Goal: Task Accomplishment & Management: Use online tool/utility

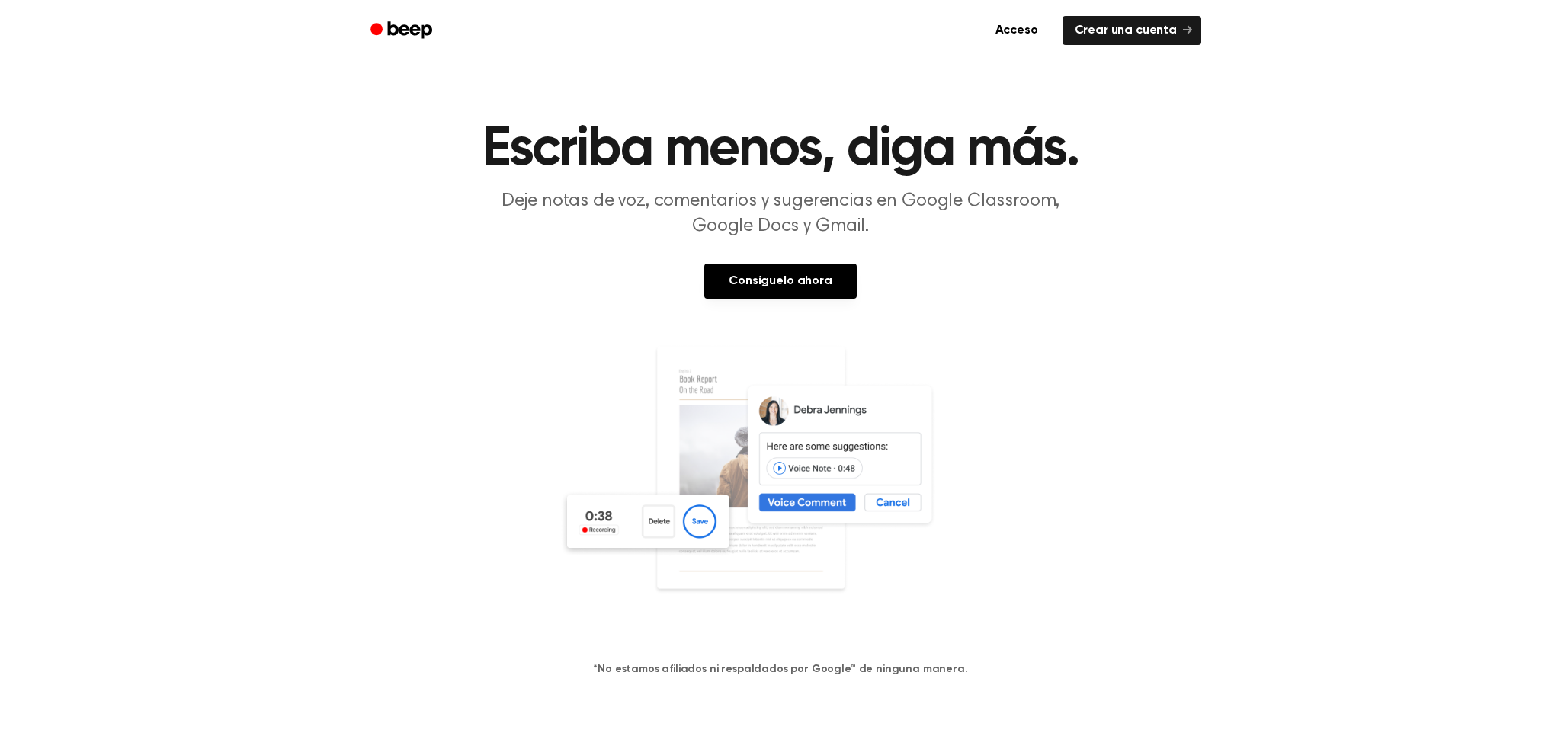
click at [776, 276] on font "Consíguelo ahora" at bounding box center [779, 281] width 103 height 12
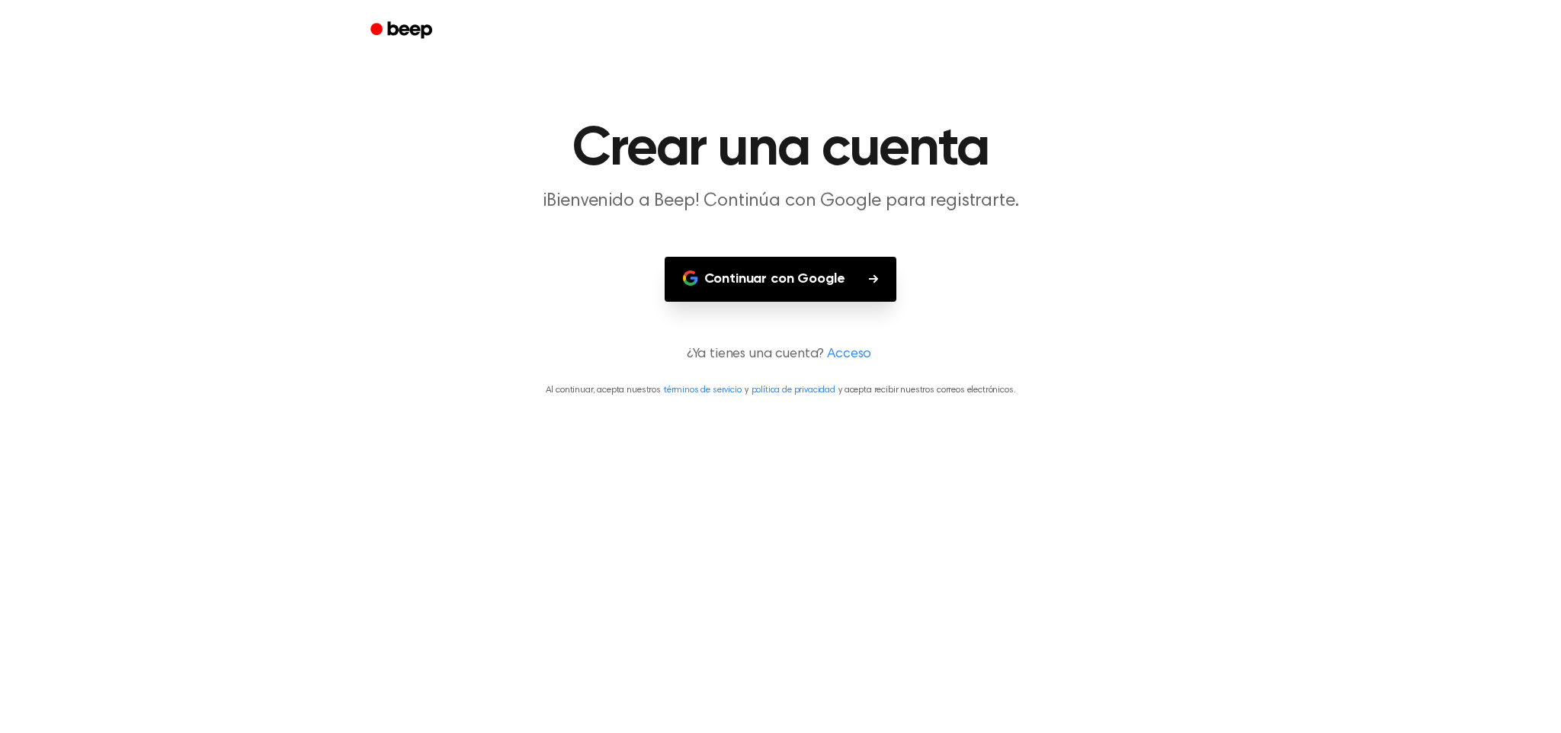
click at [768, 281] on font "Continuar con Google" at bounding box center [774, 279] width 141 height 14
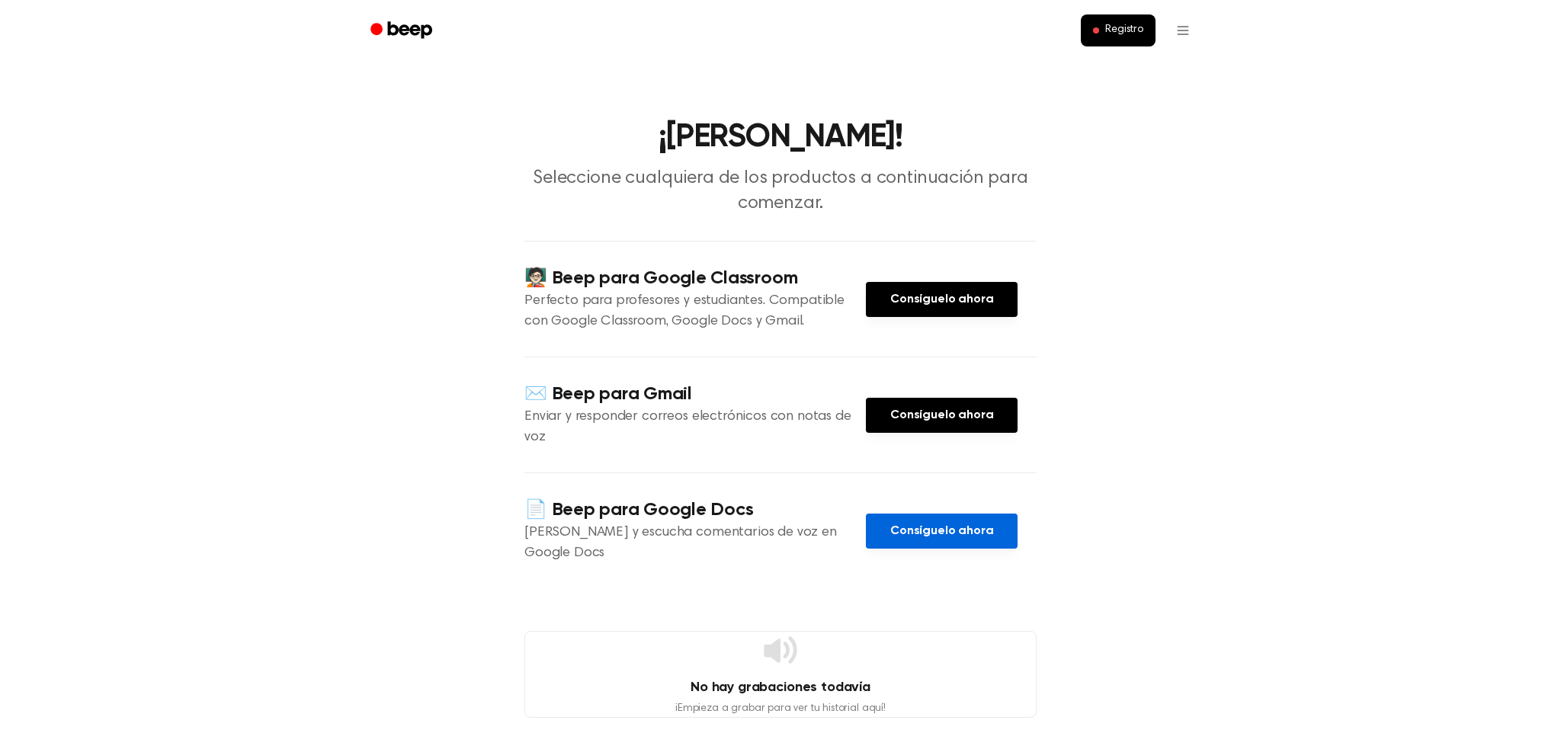
click at [930, 523] on font "Consíguelo ahora" at bounding box center [941, 531] width 103 height 17
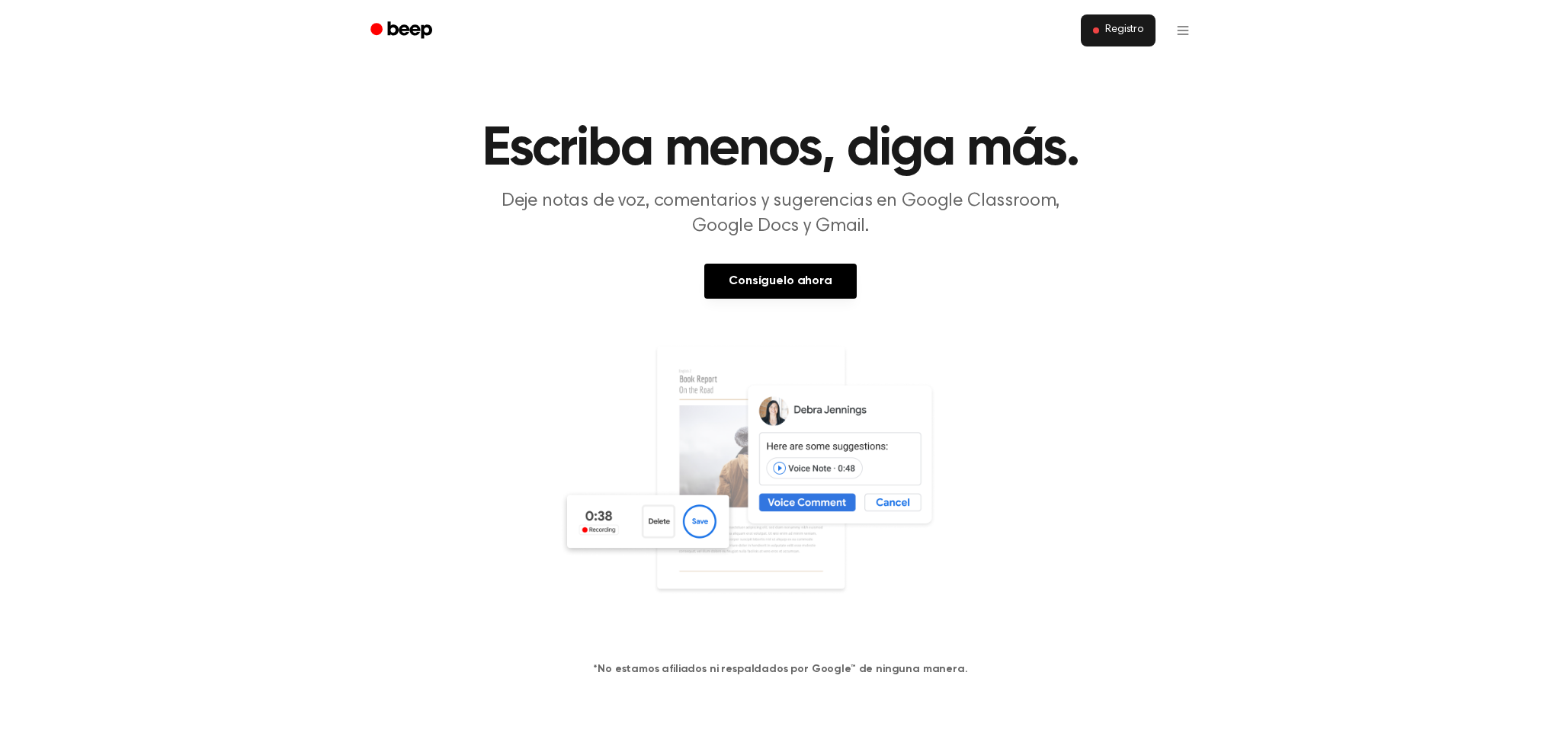
click at [1116, 27] on font "Registro" at bounding box center [1124, 29] width 38 height 11
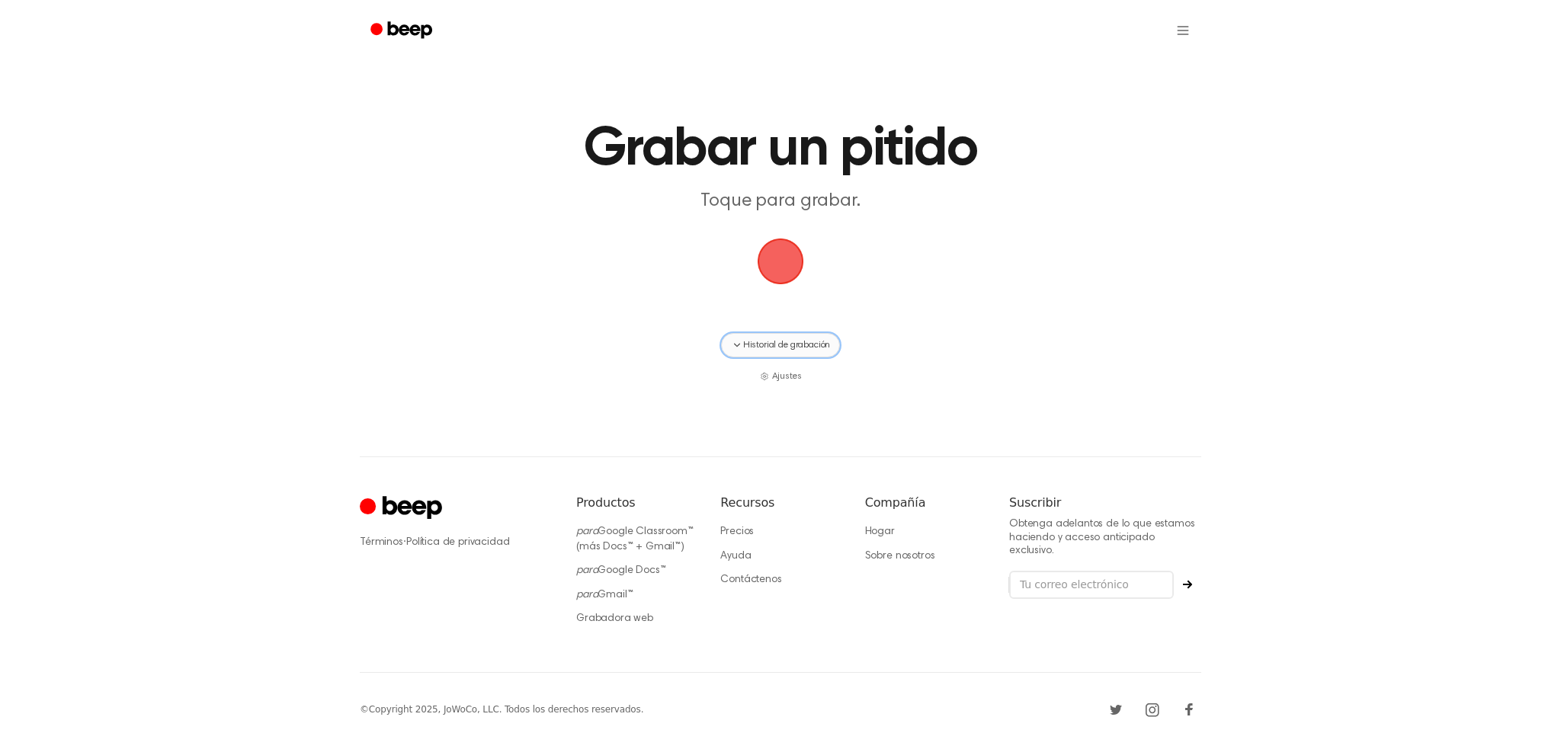
click at [732, 345] on icon "button" at bounding box center [737, 345] width 12 height 12
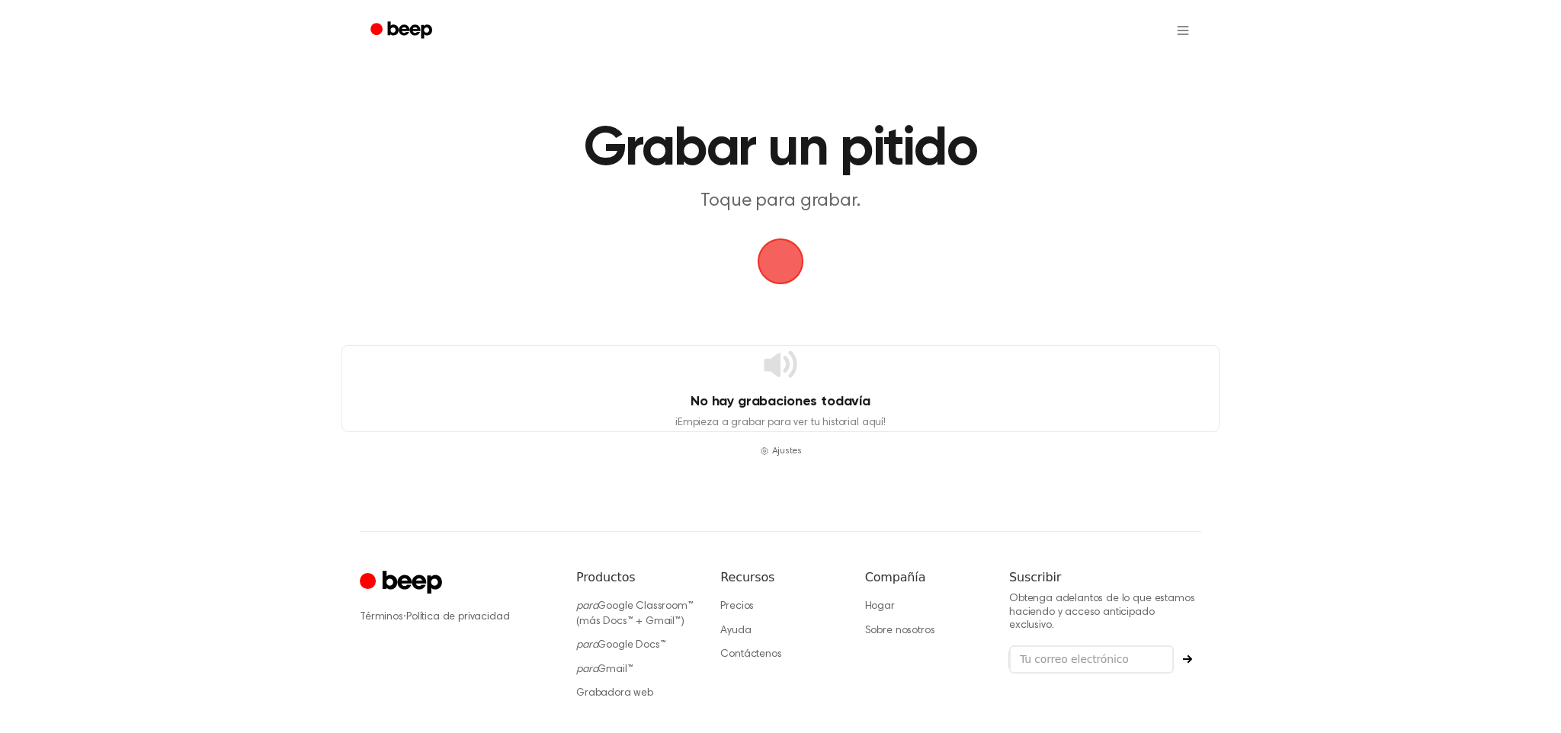
click at [1195, 232] on main "Grabar un pitido Toque para grabar. No hay grabaciones todavía ¡Empieza a graba…" at bounding box center [780, 229] width 1561 height 458
drag, startPoint x: 1148, startPoint y: 38, endPoint x: 1183, endPoint y: 26, distance: 37.8
click at [1148, 38] on ul at bounding box center [829, 30] width 743 height 37
click at [1183, 26] on html "Grabar un pitido Toque para grabar. No hay grabaciones todavía ¡Empieza a graba…" at bounding box center [780, 410] width 1561 height 821
click at [1111, 67] on font "Ajustes" at bounding box center [1107, 68] width 38 height 12
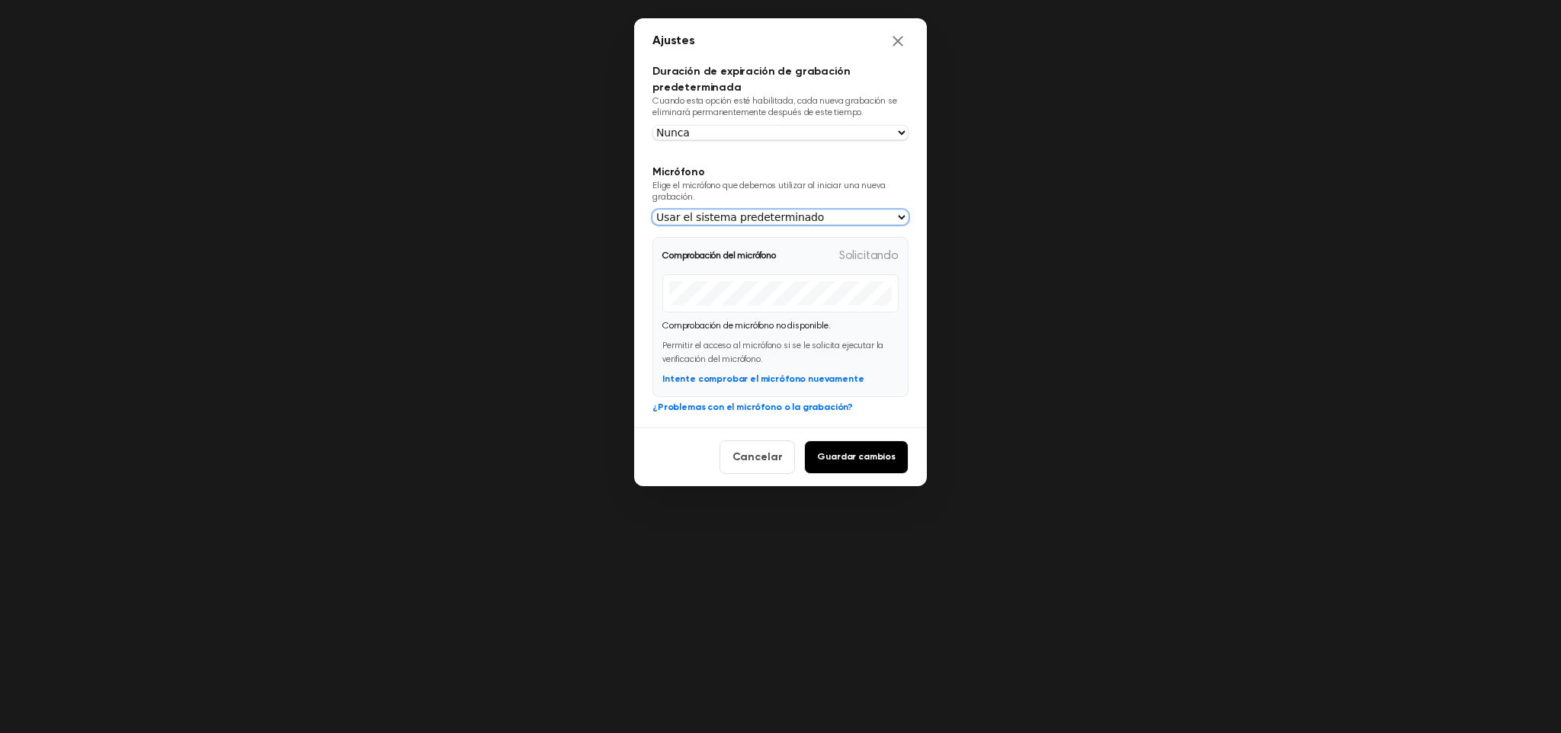
click at [803, 216] on select "Usar el sistema predeterminado Micrófono externo (integrado) Predeterminado - M…" at bounding box center [780, 217] width 256 height 15
click at [710, 129] on select "Nunca En 1 día En 1 semana En 1 mes En 1 año" at bounding box center [780, 132] width 256 height 15
click at [715, 380] on font "Intente comprobar el micrófono nuevamente" at bounding box center [762, 379] width 201 height 9
click at [736, 380] on font "Intente comprobar el micrófono nuevamente" at bounding box center [762, 379] width 201 height 9
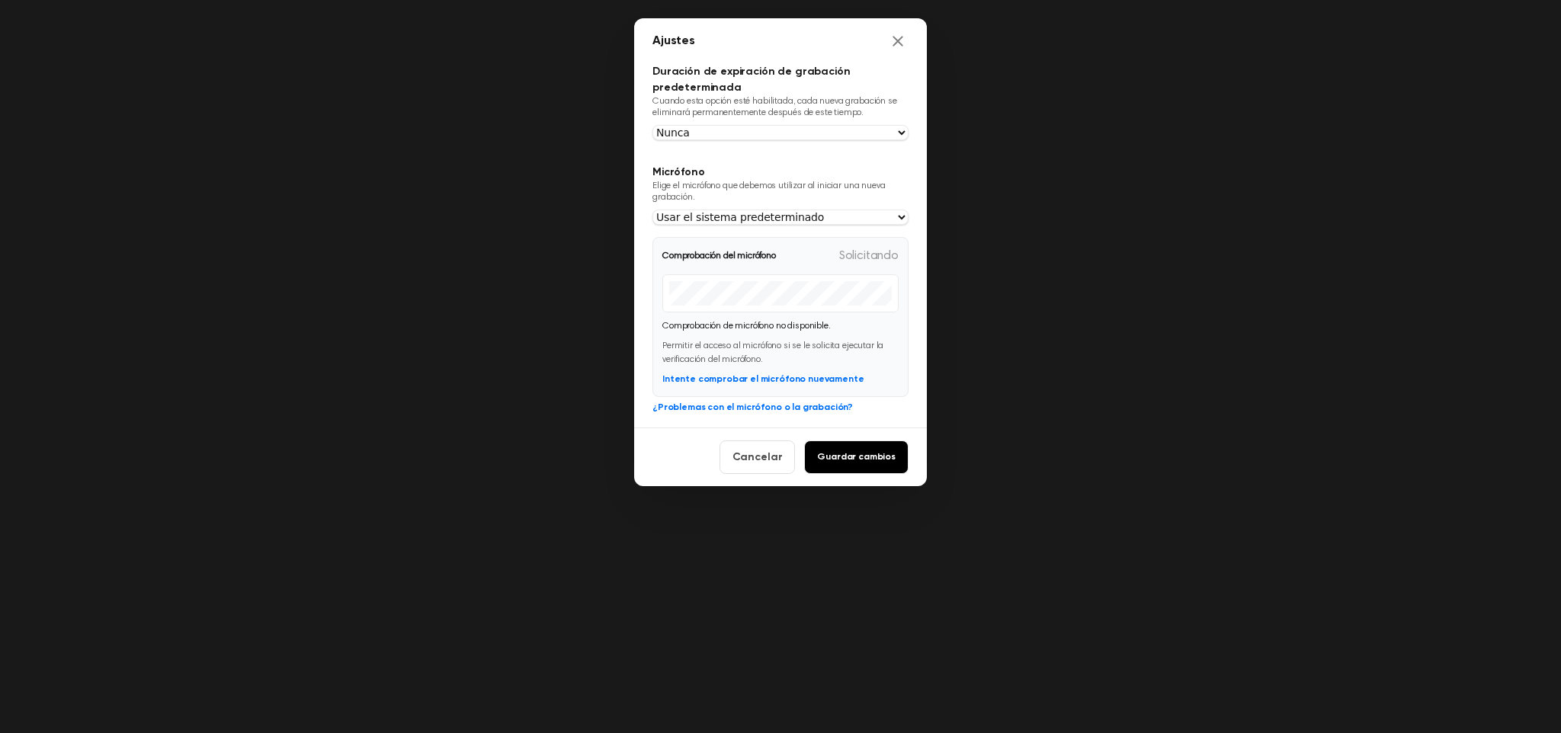
click at [736, 380] on font "Intente comprobar el micrófono nuevamente" at bounding box center [762, 379] width 201 height 9
click at [736, 380] on button "Intente comprobar el micrófono nuevamente" at bounding box center [762, 380] width 201 height 14
click at [736, 380] on button "Try mic check again" at bounding box center [705, 380] width 87 height 14
click at [736, 380] on button "Intente comprobar el micrófono nuevamente" at bounding box center [762, 380] width 201 height 14
click at [736, 380] on button "Try mic check again" at bounding box center [705, 380] width 87 height 14
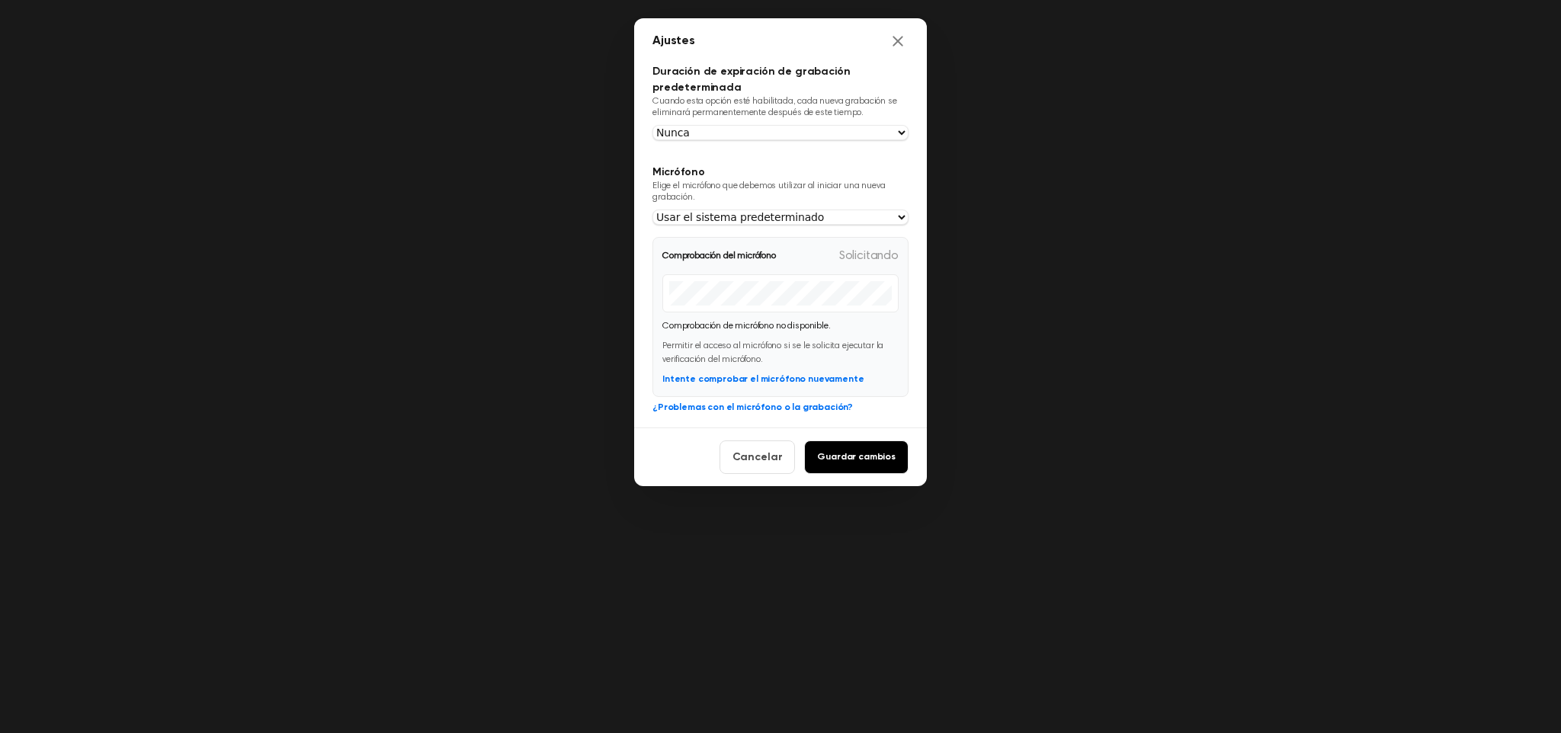
click at [736, 380] on button "Intente comprobar el micrófono nuevamente" at bounding box center [762, 380] width 201 height 14
click at [736, 380] on section "Micrófono Elige el micrófono que debemos utilizar al iniciar una nueva grabació…" at bounding box center [780, 290] width 256 height 251
drag, startPoint x: 718, startPoint y: 385, endPoint x: 718, endPoint y: 376, distance: 9.1
click at [718, 359] on div "Comprobación del micrófono Solicitando Comprobación de micrófono no disponible.…" at bounding box center [780, 317] width 256 height 160
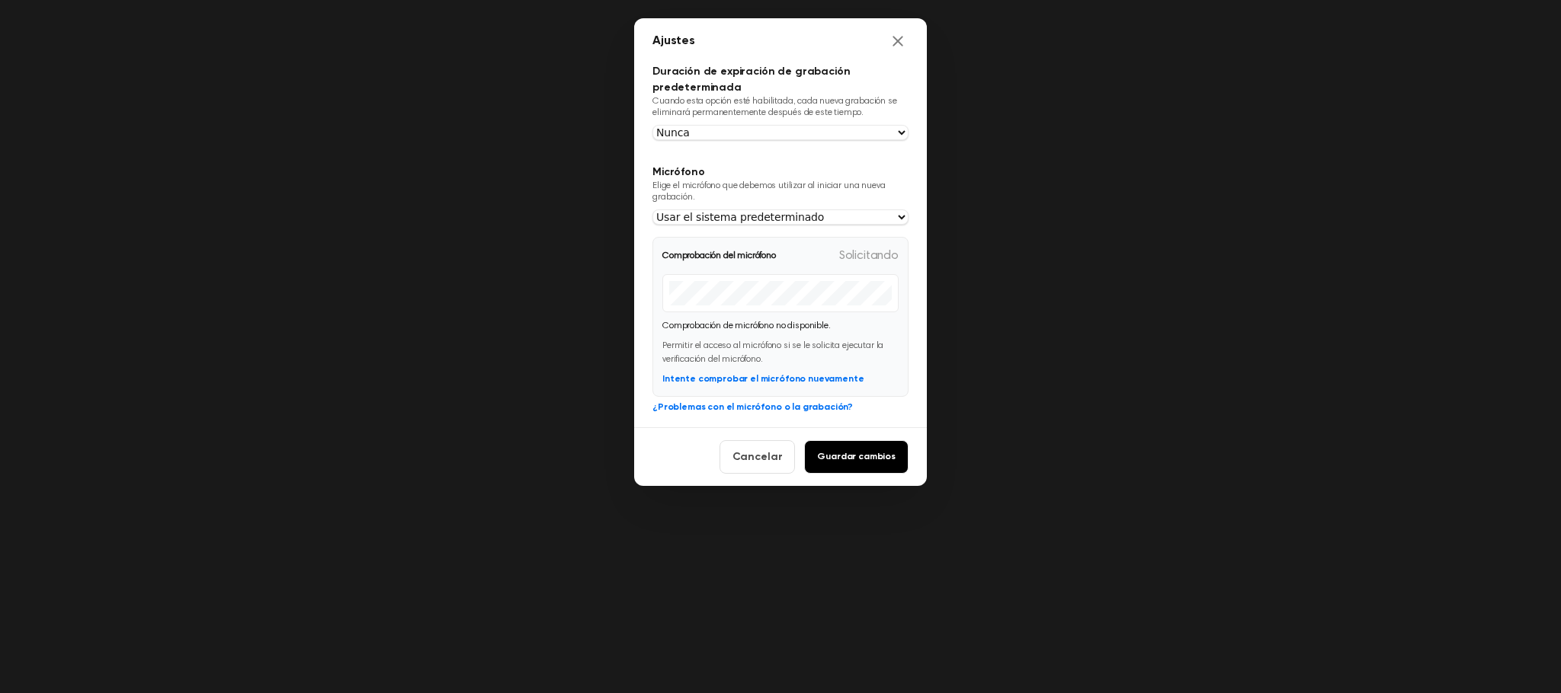
click at [722, 341] on p "Permitir el acceso al micrófono si se le solicita ejecutar la verificación del …" at bounding box center [780, 352] width 236 height 27
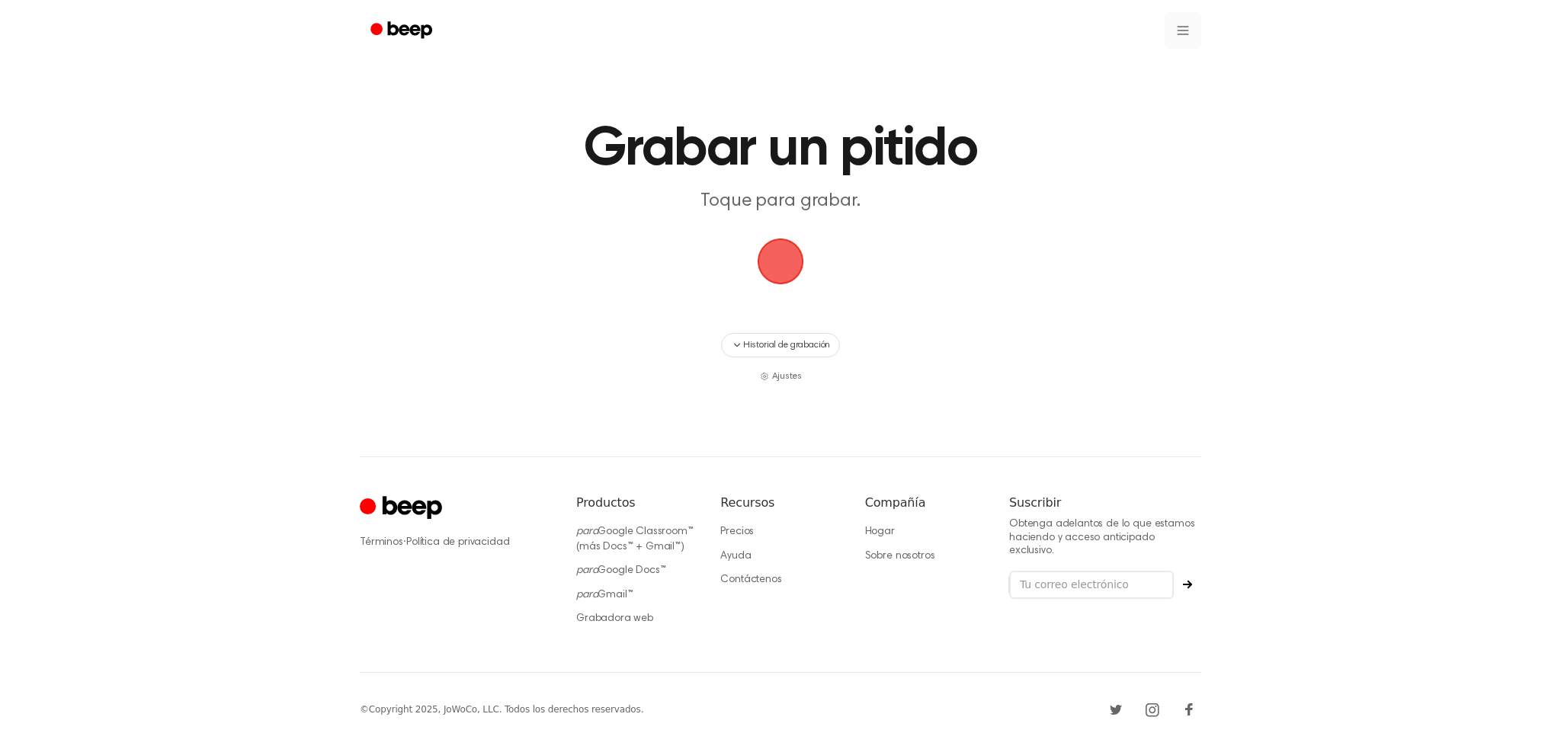
click at [1185, 35] on html "Grabar un pitido Toque para grabar. Historial de grabación Ajustes ⚠️ Tenemos p…" at bounding box center [780, 373] width 1561 height 746
click at [1100, 71] on font "Ajustes" at bounding box center [1107, 68] width 38 height 12
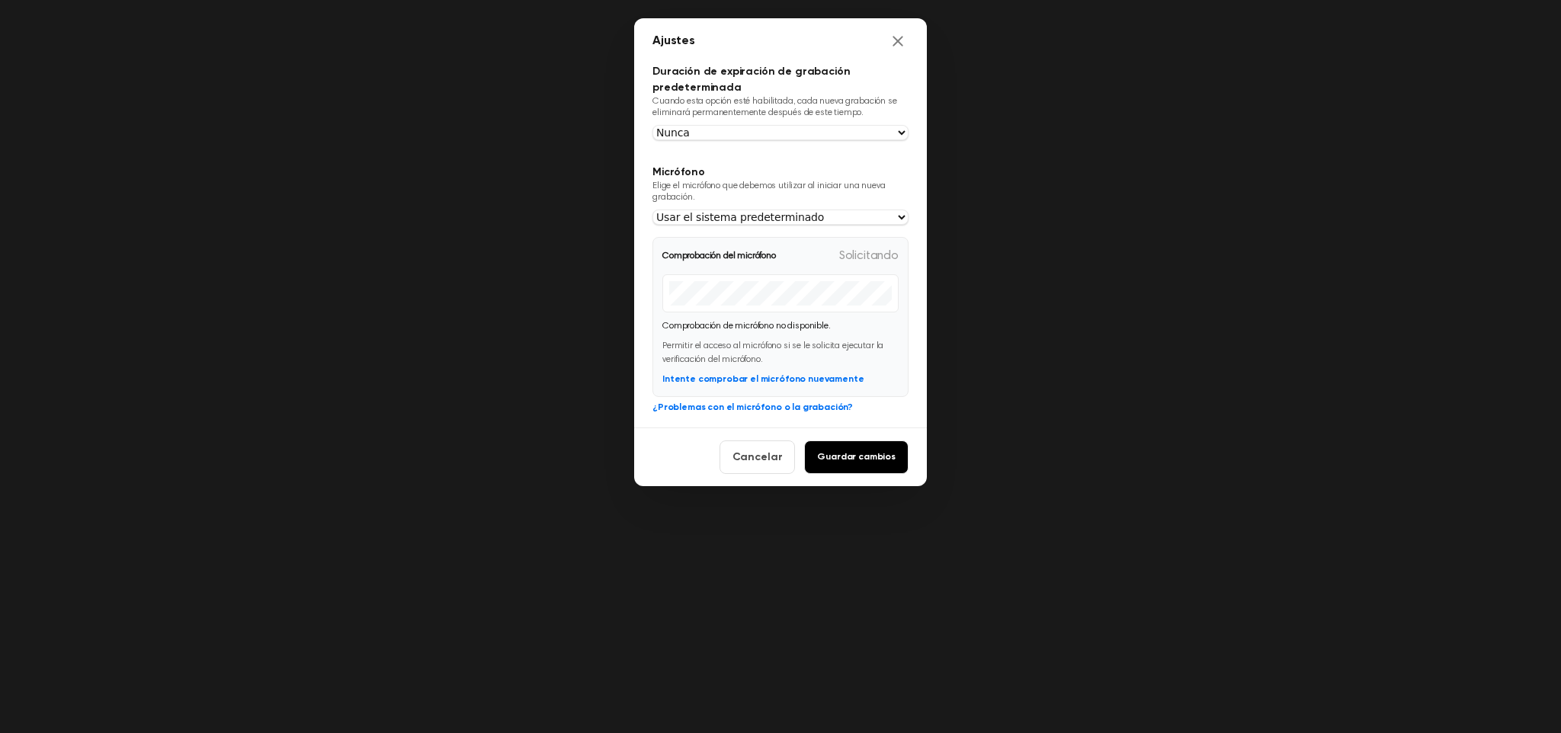
click at [751, 384] on font "Intente comprobar el micrófono nuevamente" at bounding box center [762, 379] width 201 height 9
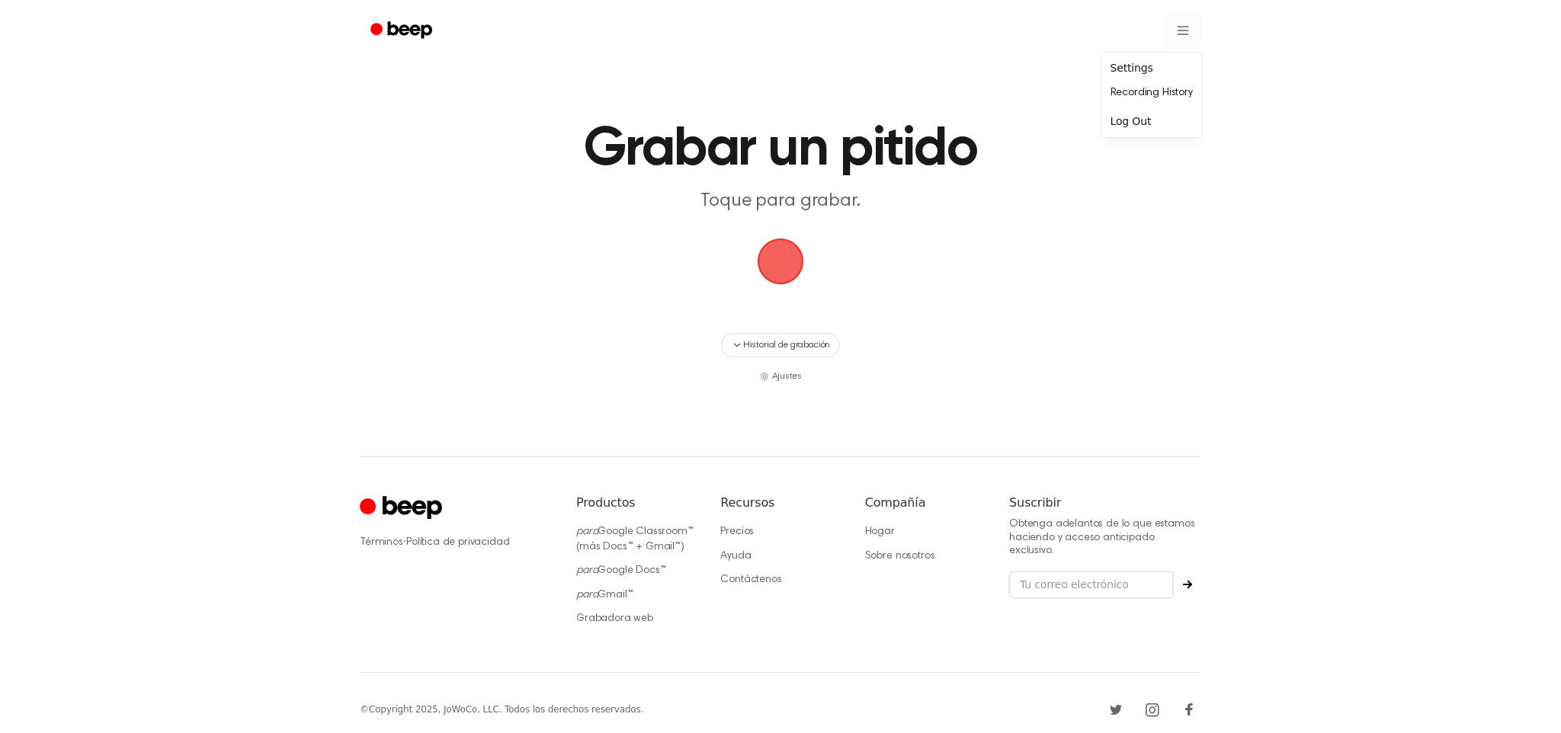
click at [1190, 35] on html "Grabar un pitido Toque para grabar. Historial de grabación Ajustes ⚠️ Tenemos p…" at bounding box center [780, 373] width 1561 height 746
click at [1111, 66] on font "Ajustes" at bounding box center [1107, 68] width 38 height 12
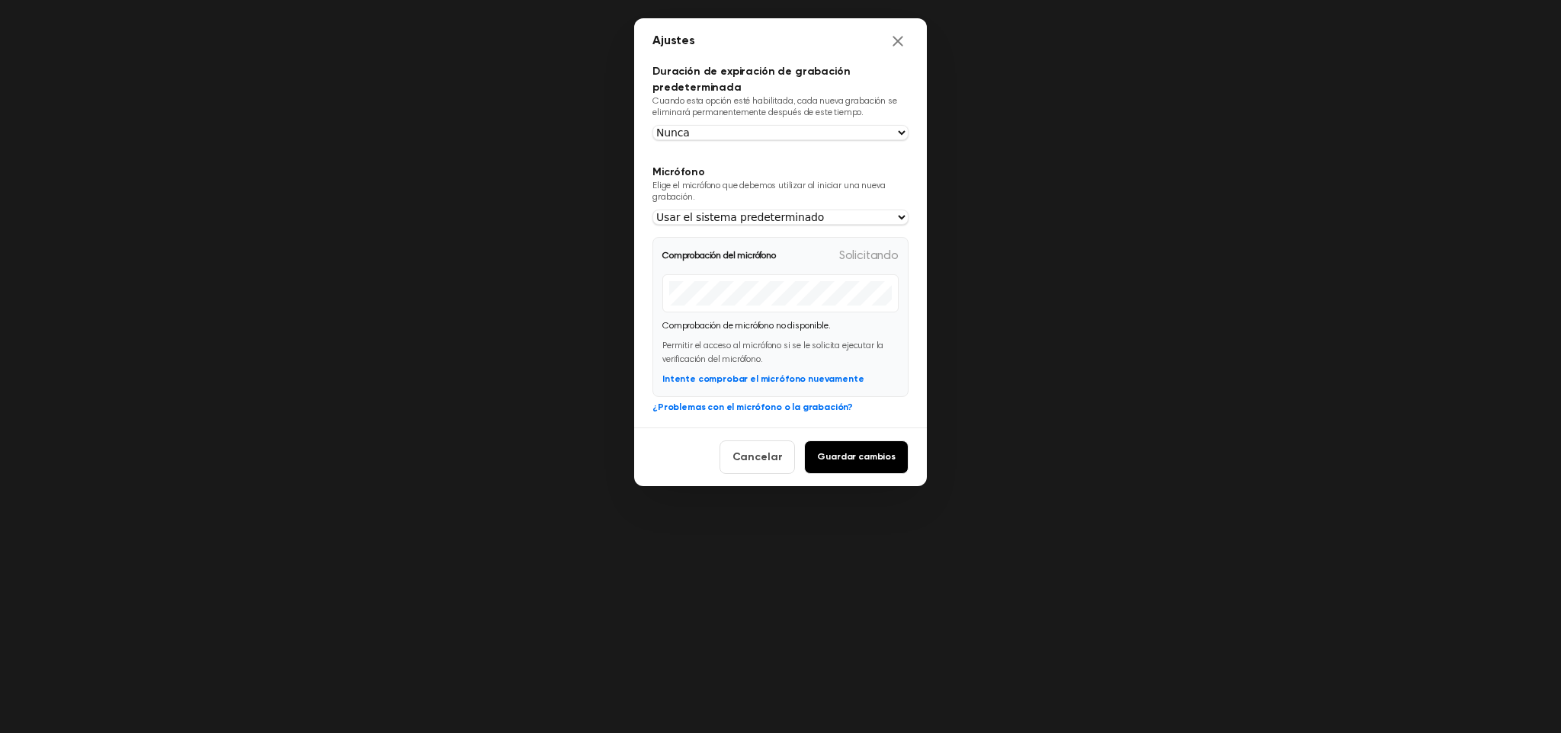
click at [863, 255] on font "Solicitando" at bounding box center [868, 256] width 59 height 12
click at [743, 320] on div "Comprobación de micrófono no disponible." at bounding box center [780, 326] width 236 height 14
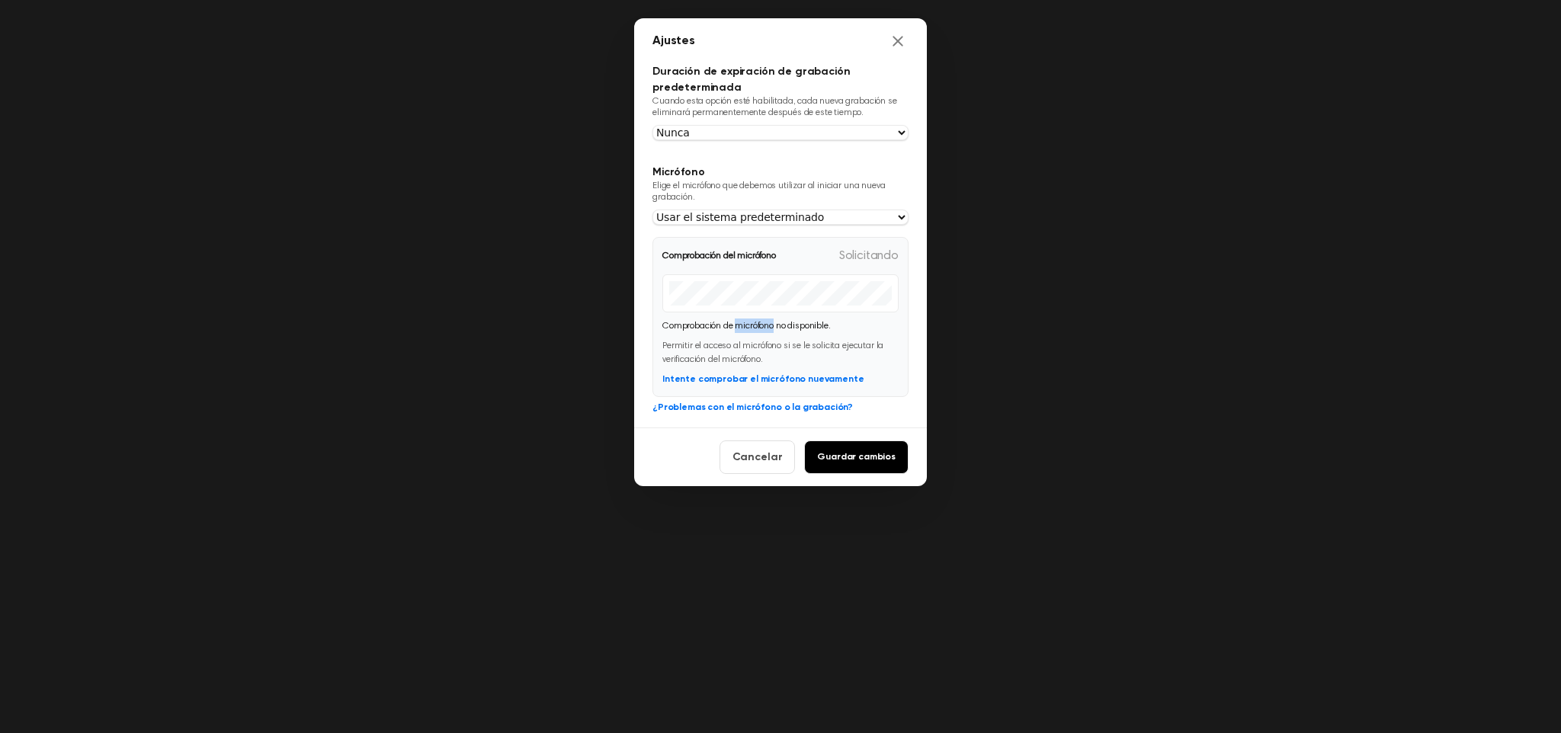
click at [759, 406] on font "¿Problemas con el micrófono o la grabación?" at bounding box center [752, 407] width 200 height 9
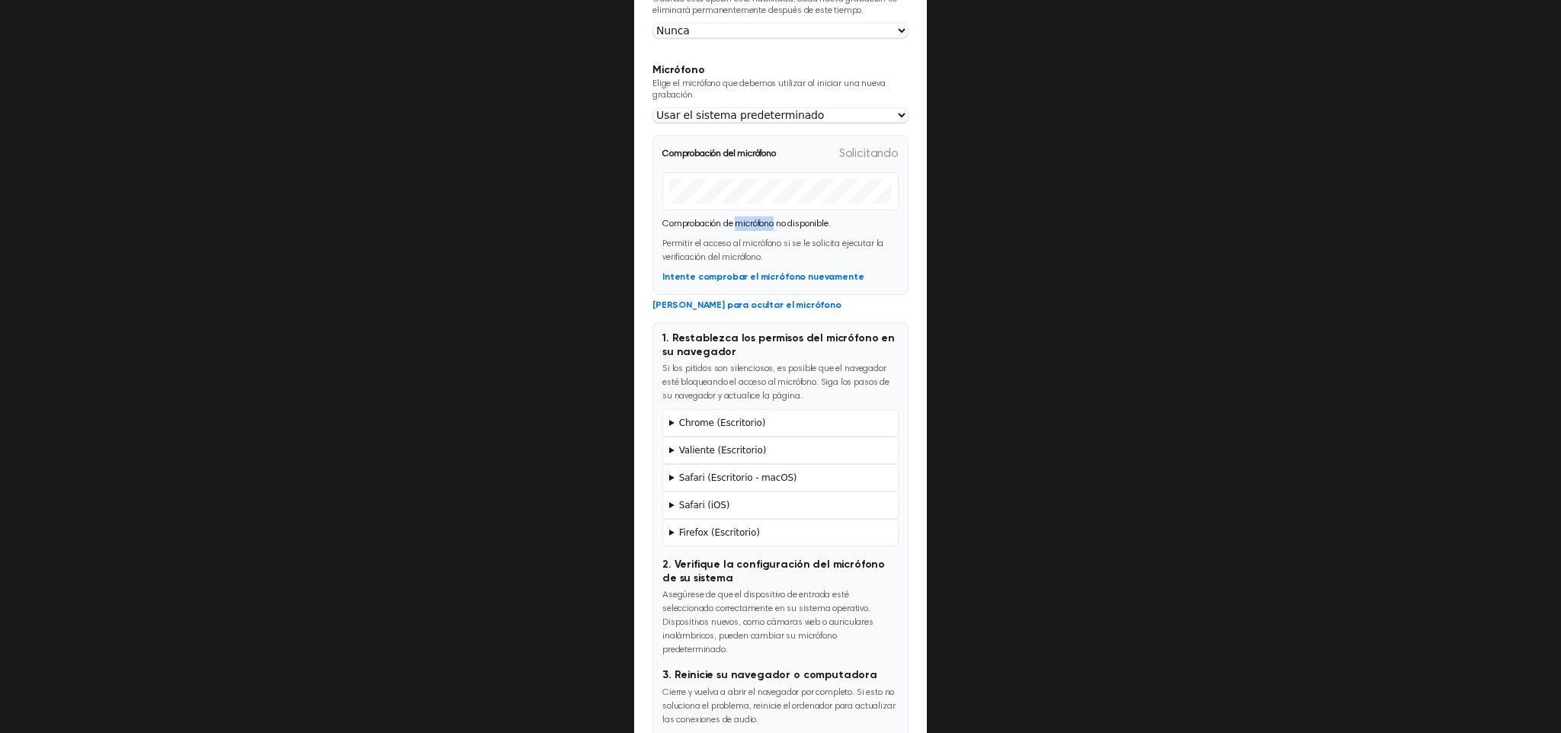
scroll to position [105, 0]
click at [671, 474] on summary "Safari (Escritorio - macOS)" at bounding box center [780, 475] width 222 height 14
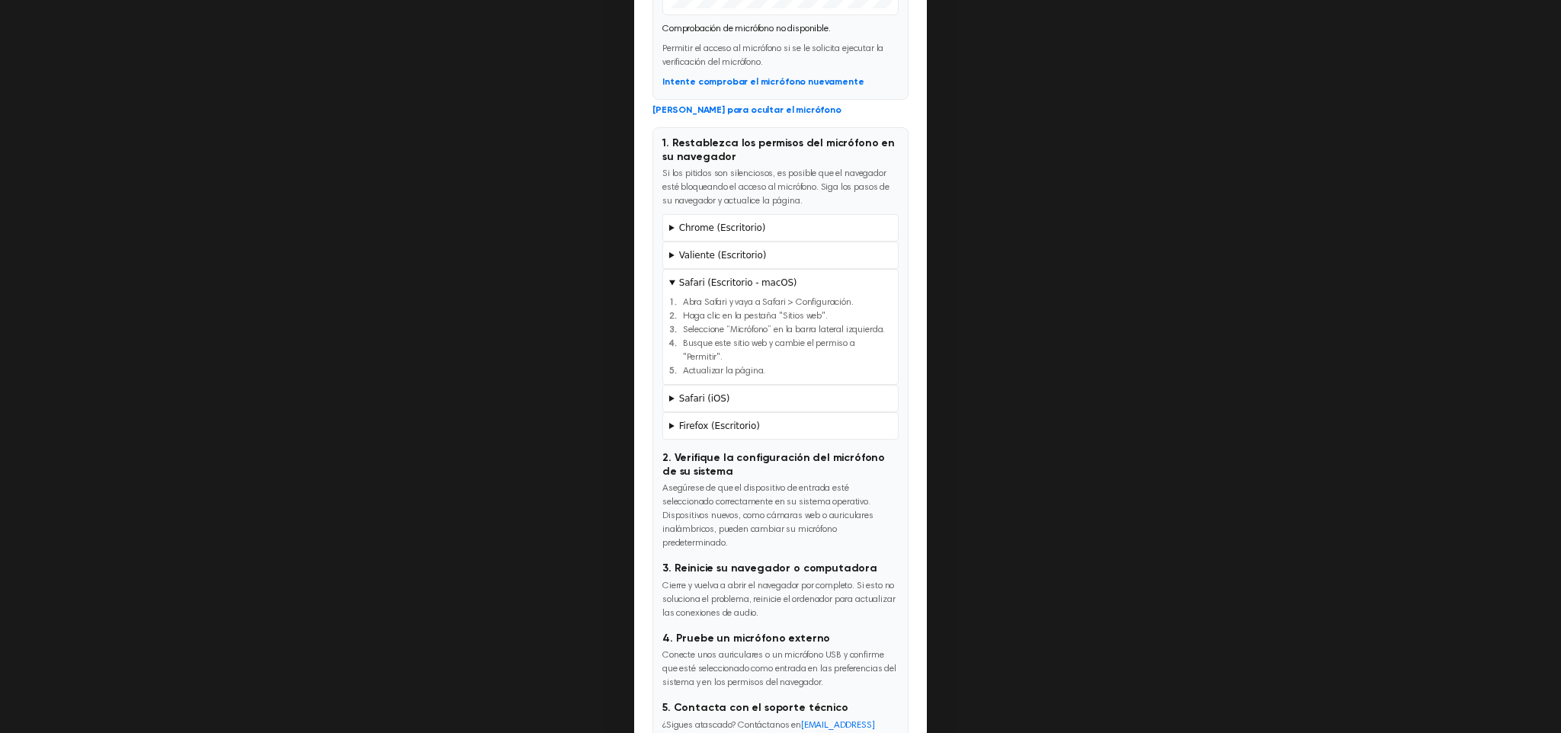
scroll to position [409, 0]
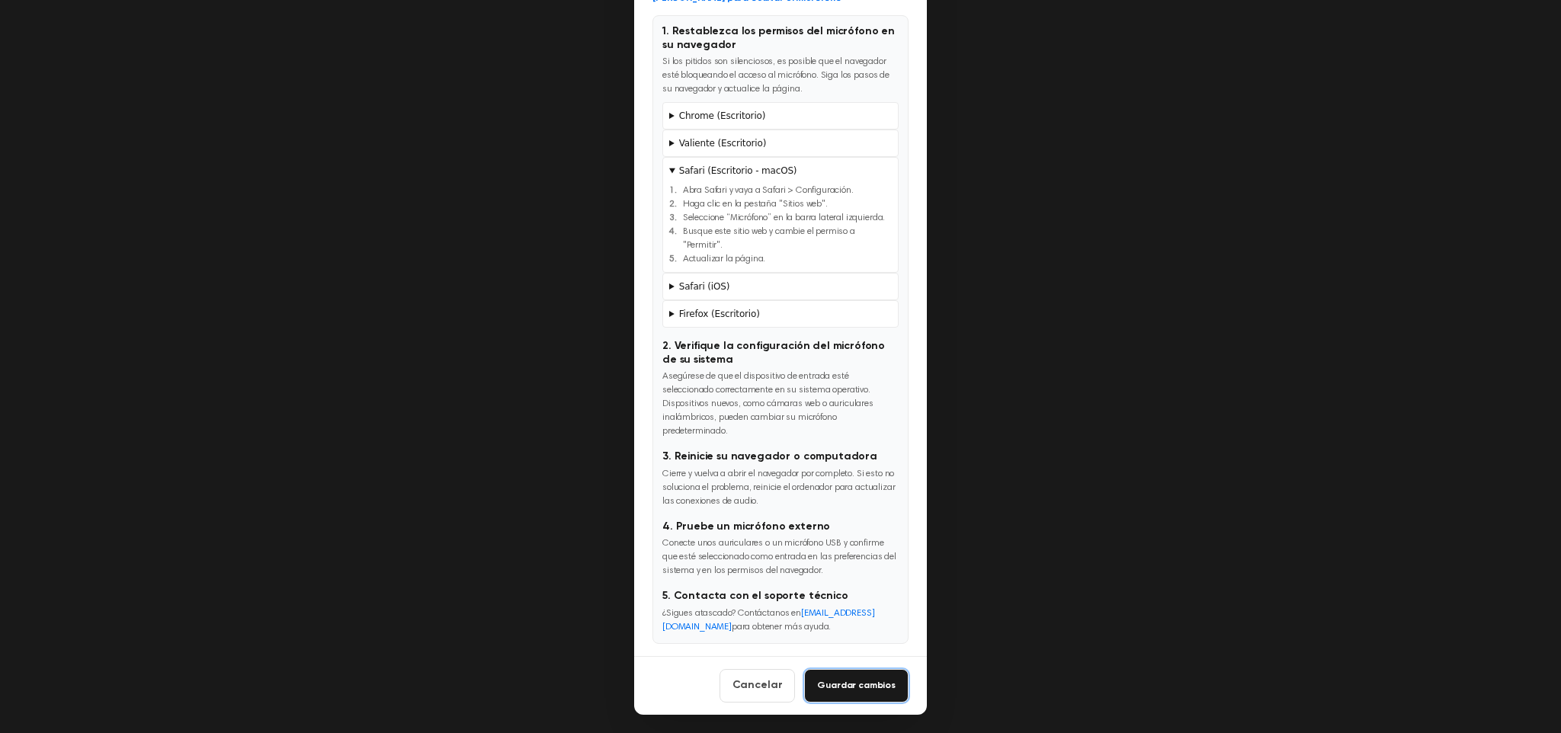
click at [840, 689] on font "Guardar cambios" at bounding box center [856, 685] width 78 height 9
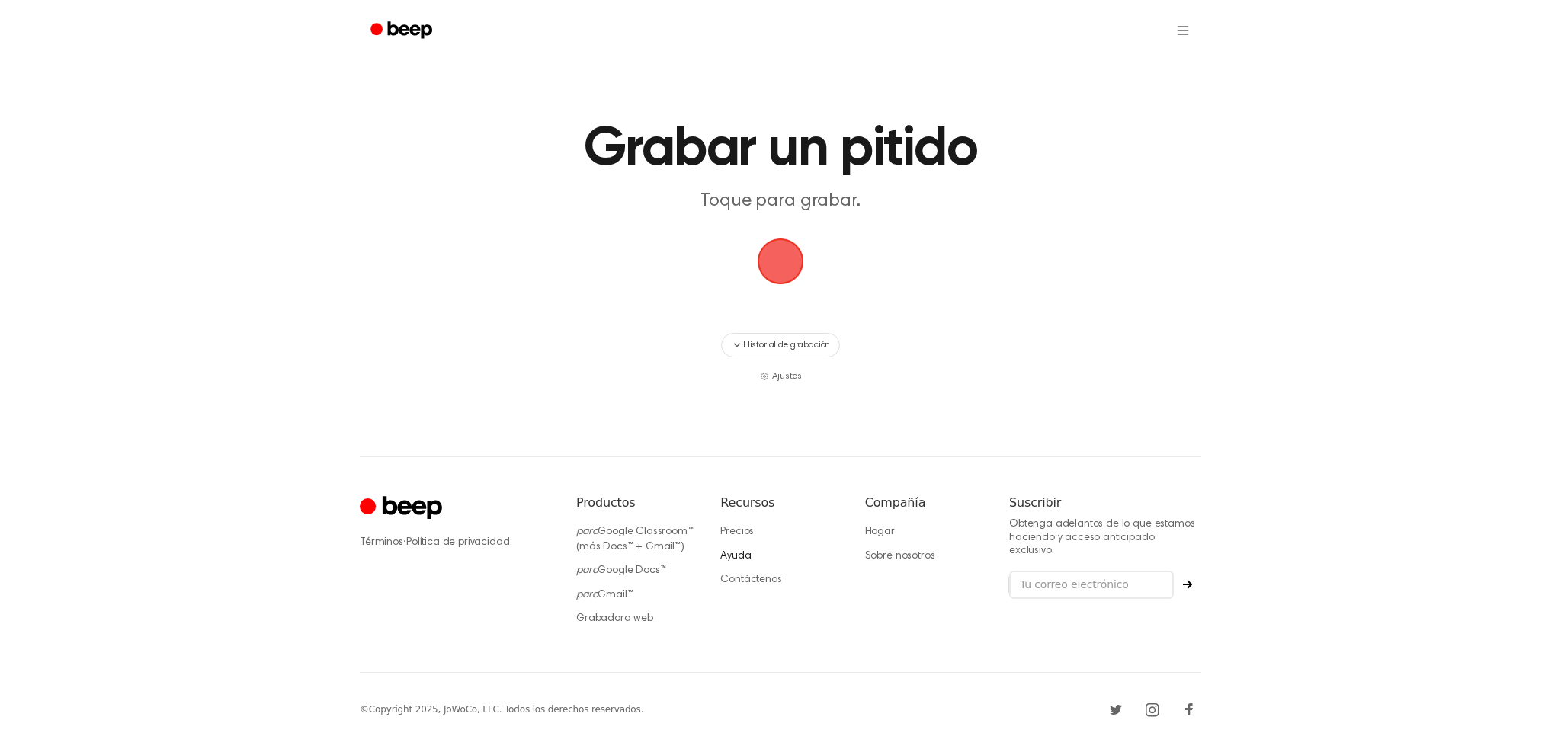
click at [741, 554] on font "Ayuda" at bounding box center [735, 556] width 30 height 11
click at [740, 555] on font "Ayuda" at bounding box center [735, 556] width 30 height 11
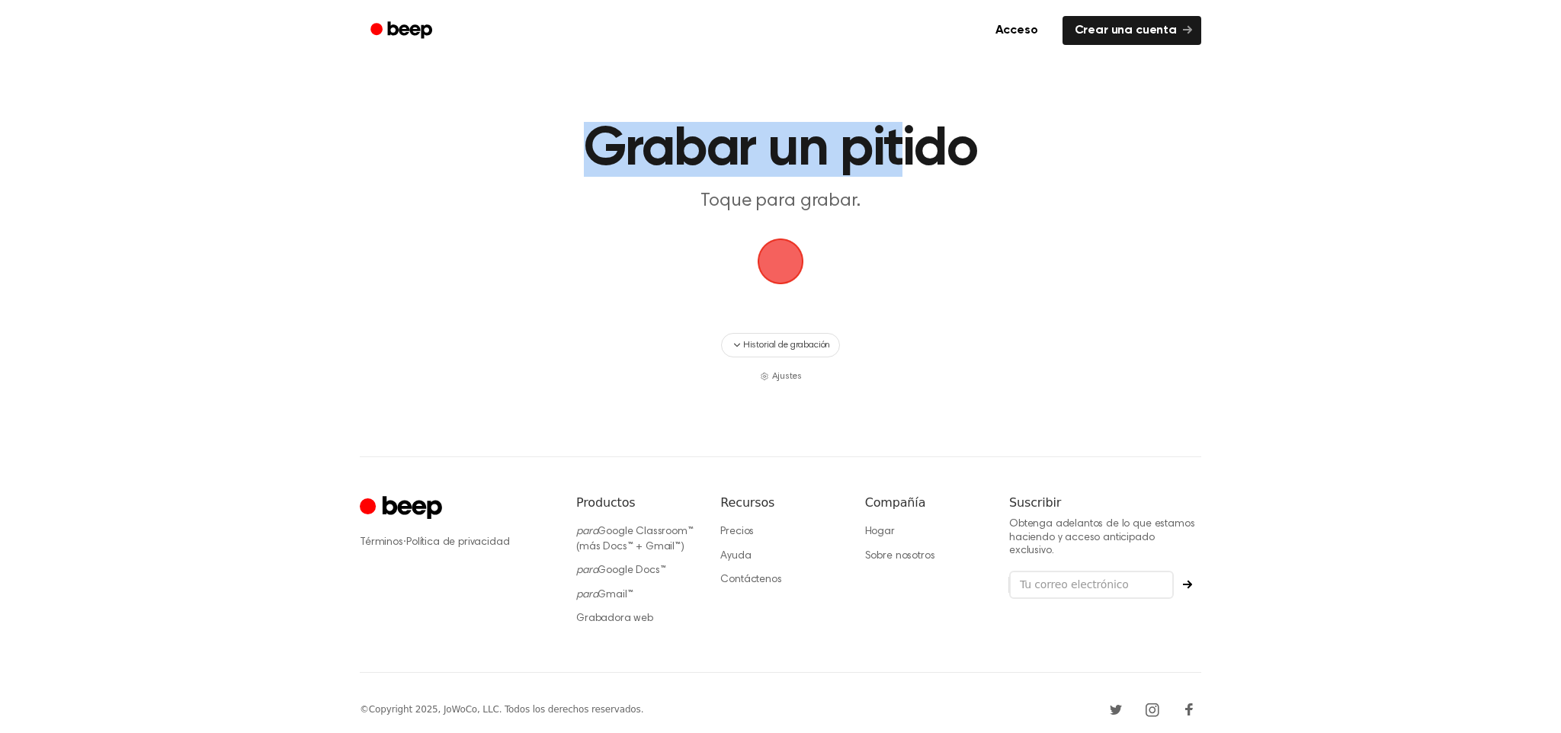
drag, startPoint x: 599, startPoint y: 156, endPoint x: 901, endPoint y: 156, distance: 301.7
click at [901, 156] on h1 "Grabar un pitido" at bounding box center [780, 149] width 780 height 55
click at [787, 254] on span "button" at bounding box center [780, 261] width 85 height 85
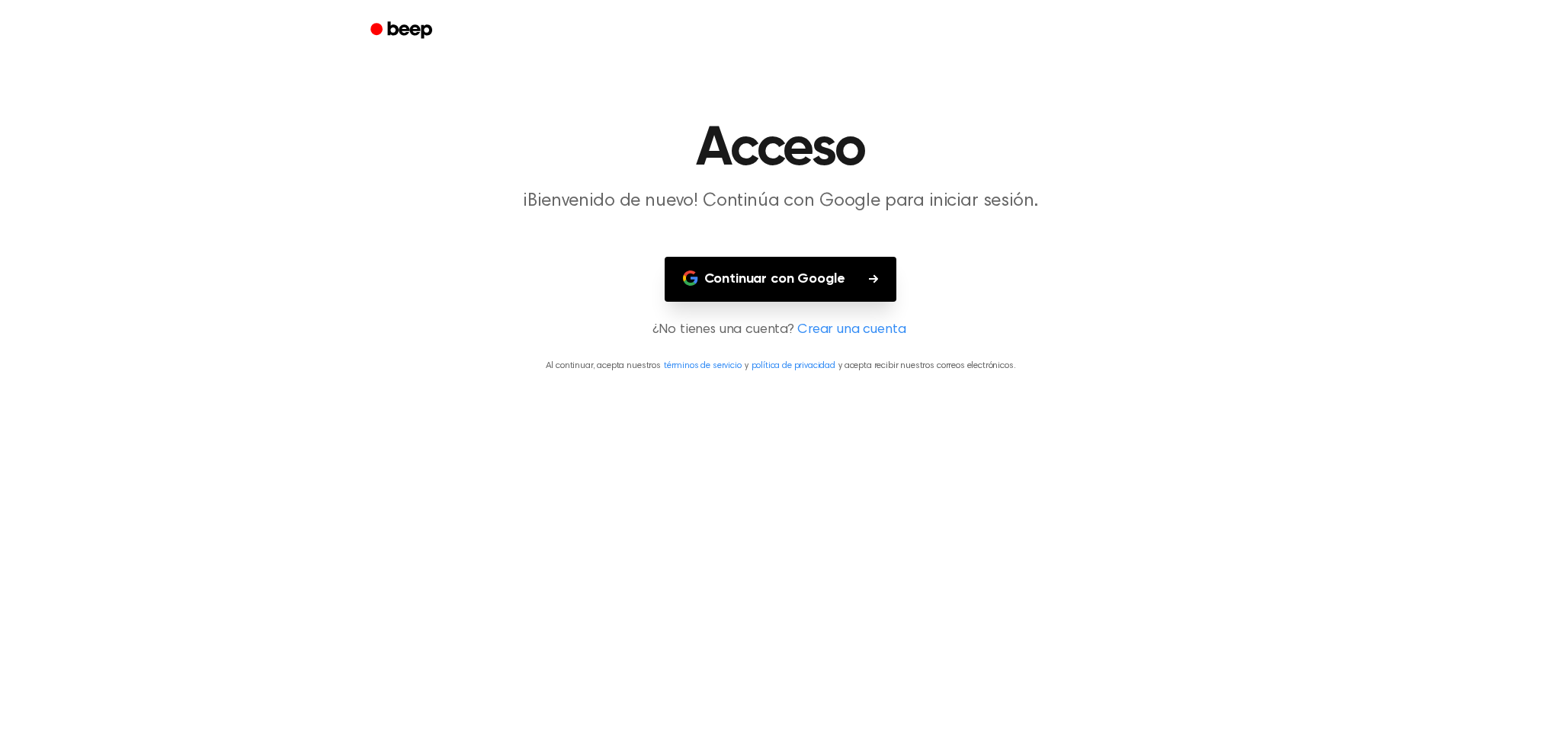
click at [747, 292] on button "Continuar con Google" at bounding box center [780, 279] width 232 height 45
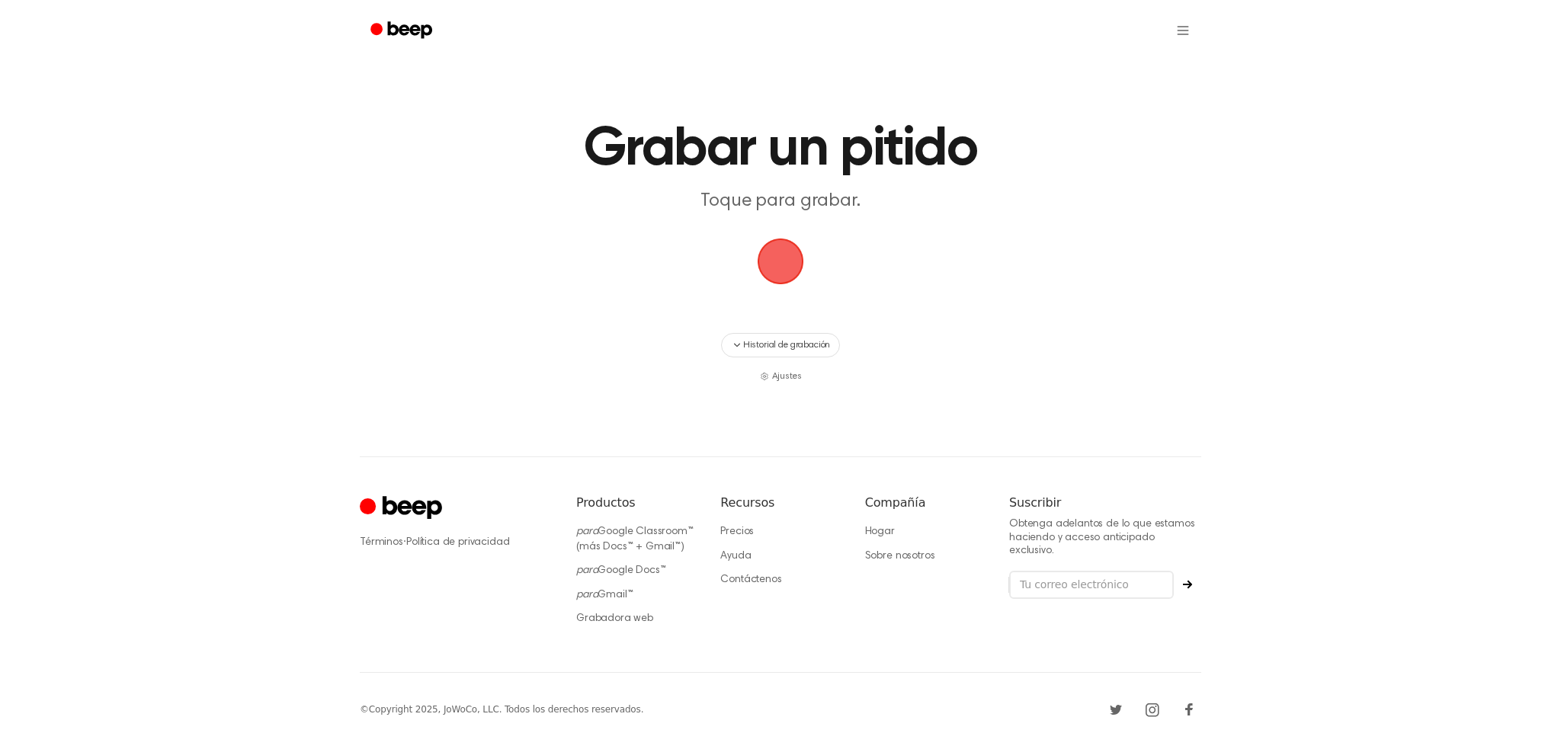
click at [767, 265] on span "button" at bounding box center [780, 261] width 81 height 81
click at [781, 267] on span "button" at bounding box center [780, 261] width 85 height 85
click at [781, 267] on span "button" at bounding box center [780, 261] width 52 height 52
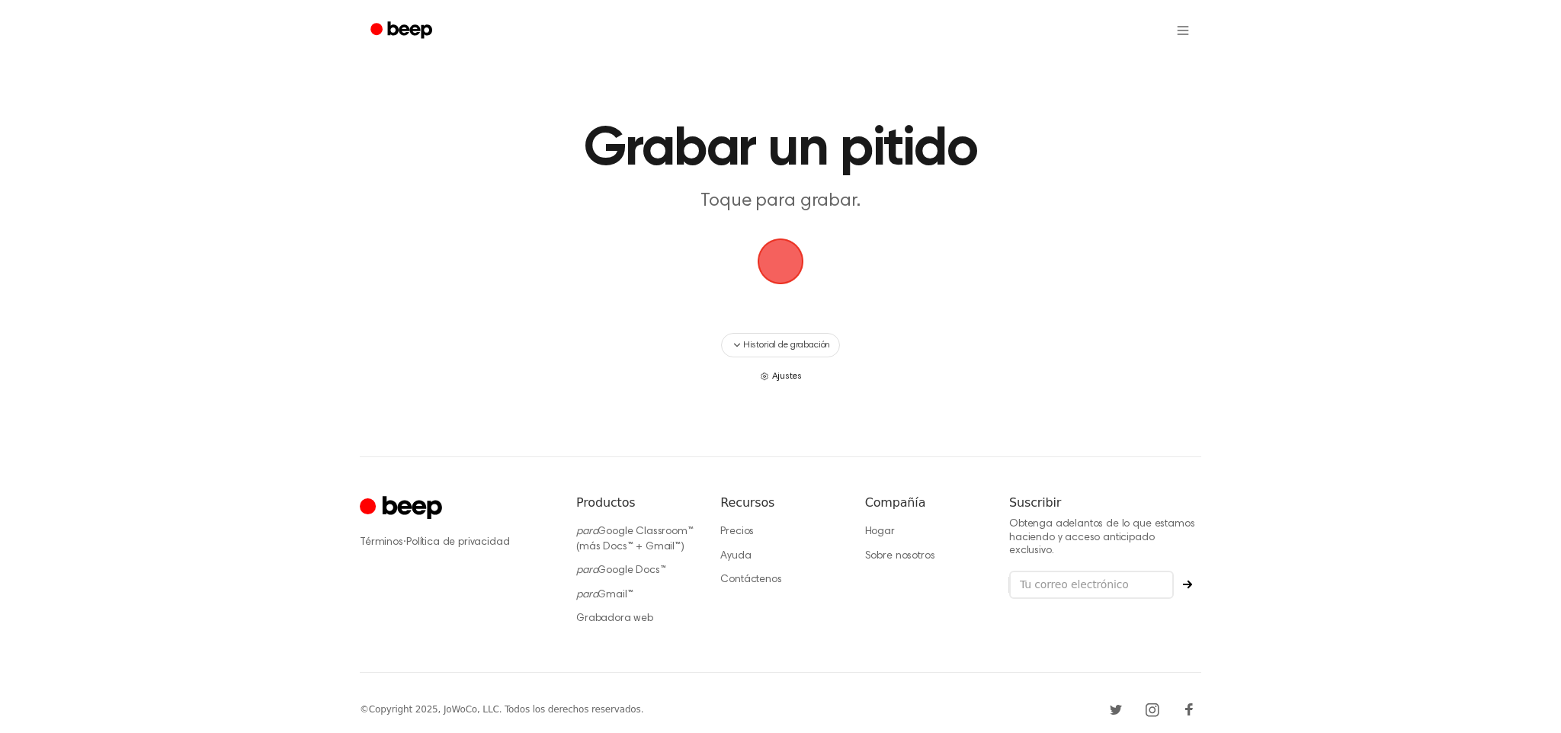
click at [778, 380] on font "Ajustes" at bounding box center [787, 376] width 30 height 9
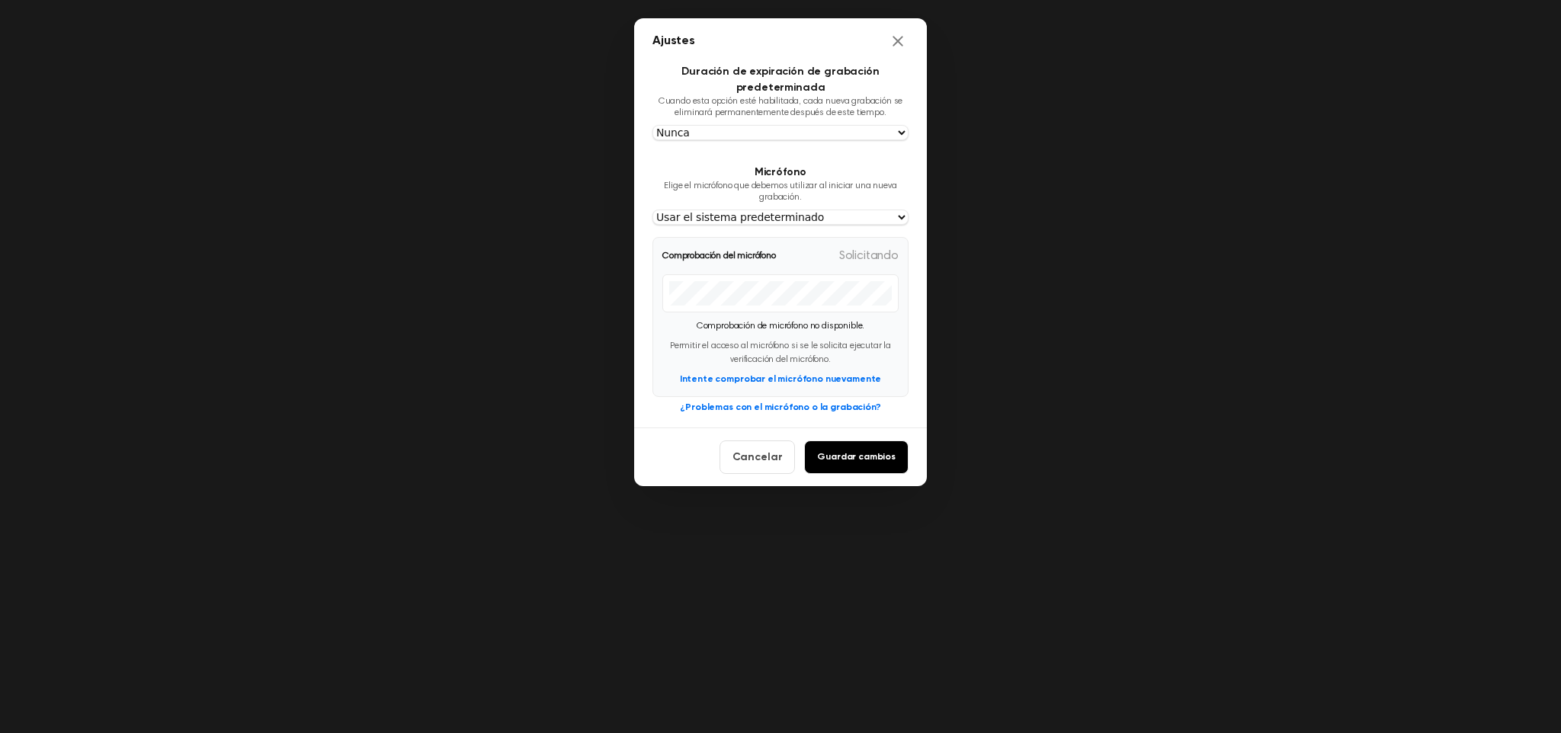
click at [738, 226] on section "Micrófono Elige el micrófono que debemos utilizar al iniciar una nueva grabació…" at bounding box center [780, 290] width 256 height 251
click at [753, 213] on select "Usar el sistema predeterminado External Microphone (Built-in) Predeterminado - …" at bounding box center [780, 217] width 256 height 15
select select "cc68beaac10b43bcb5781010f7eaa37016a5062997bbf667ce79614edf184f52"
click at [652, 210] on select "Usar el sistema predeterminado External Microphone (Built-in) Predeterminado - …" at bounding box center [780, 217] width 256 height 15
click at [842, 463] on button "Guardar cambios" at bounding box center [856, 457] width 104 height 34
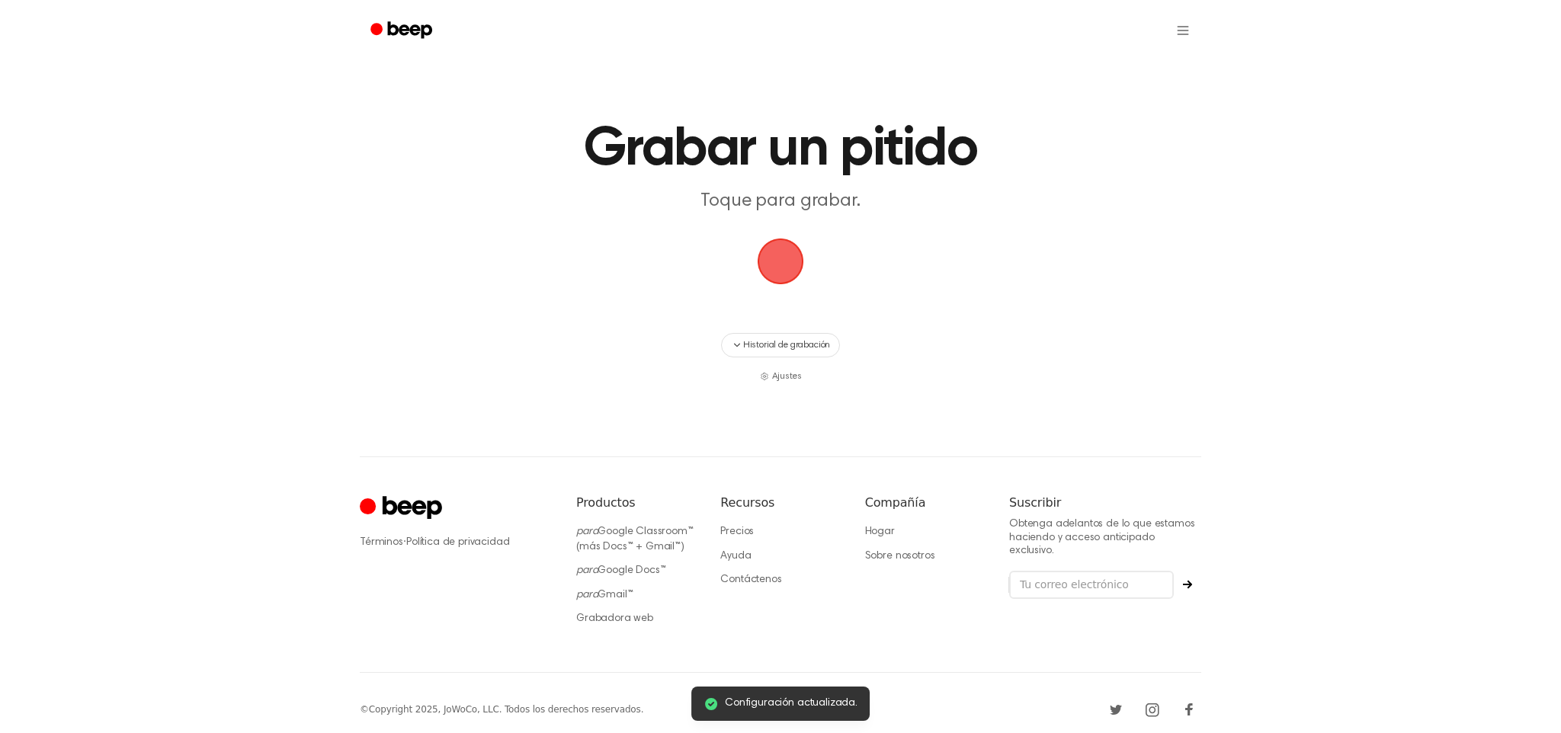
click at [768, 264] on span "button" at bounding box center [780, 262] width 72 height 72
click at [765, 283] on span "button" at bounding box center [780, 261] width 64 height 64
click at [777, 277] on span "button" at bounding box center [780, 261] width 75 height 75
click at [777, 277] on span "button" at bounding box center [780, 261] width 62 height 62
click at [777, 277] on span "button" at bounding box center [780, 261] width 56 height 56
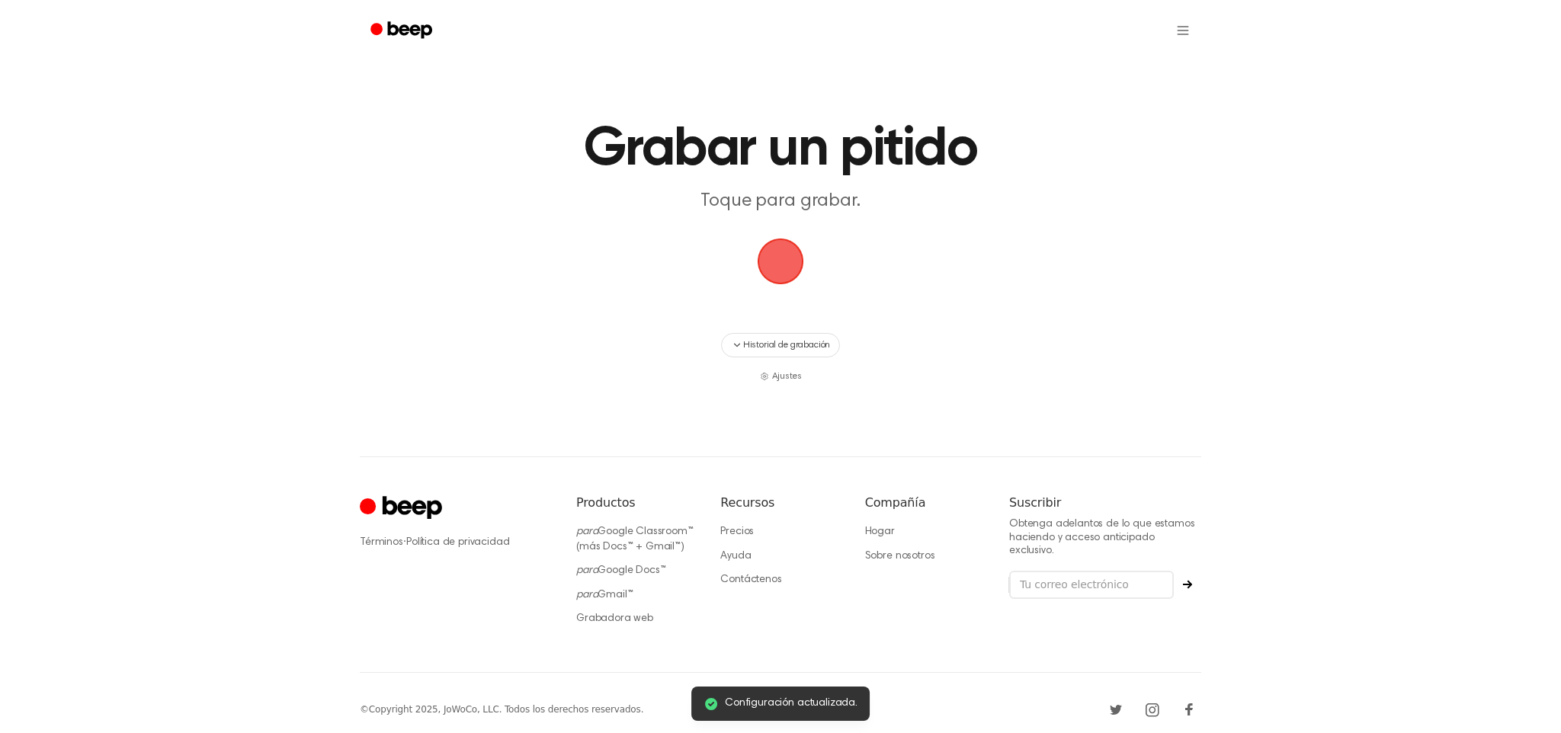
click at [777, 277] on span "button" at bounding box center [780, 261] width 78 height 78
click at [777, 277] on span "button" at bounding box center [780, 261] width 62 height 62
click at [777, 277] on span "button" at bounding box center [780, 261] width 85 height 85
click at [777, 277] on span "button" at bounding box center [780, 261] width 84 height 84
click at [777, 277] on span "button" at bounding box center [780, 261] width 71 height 71
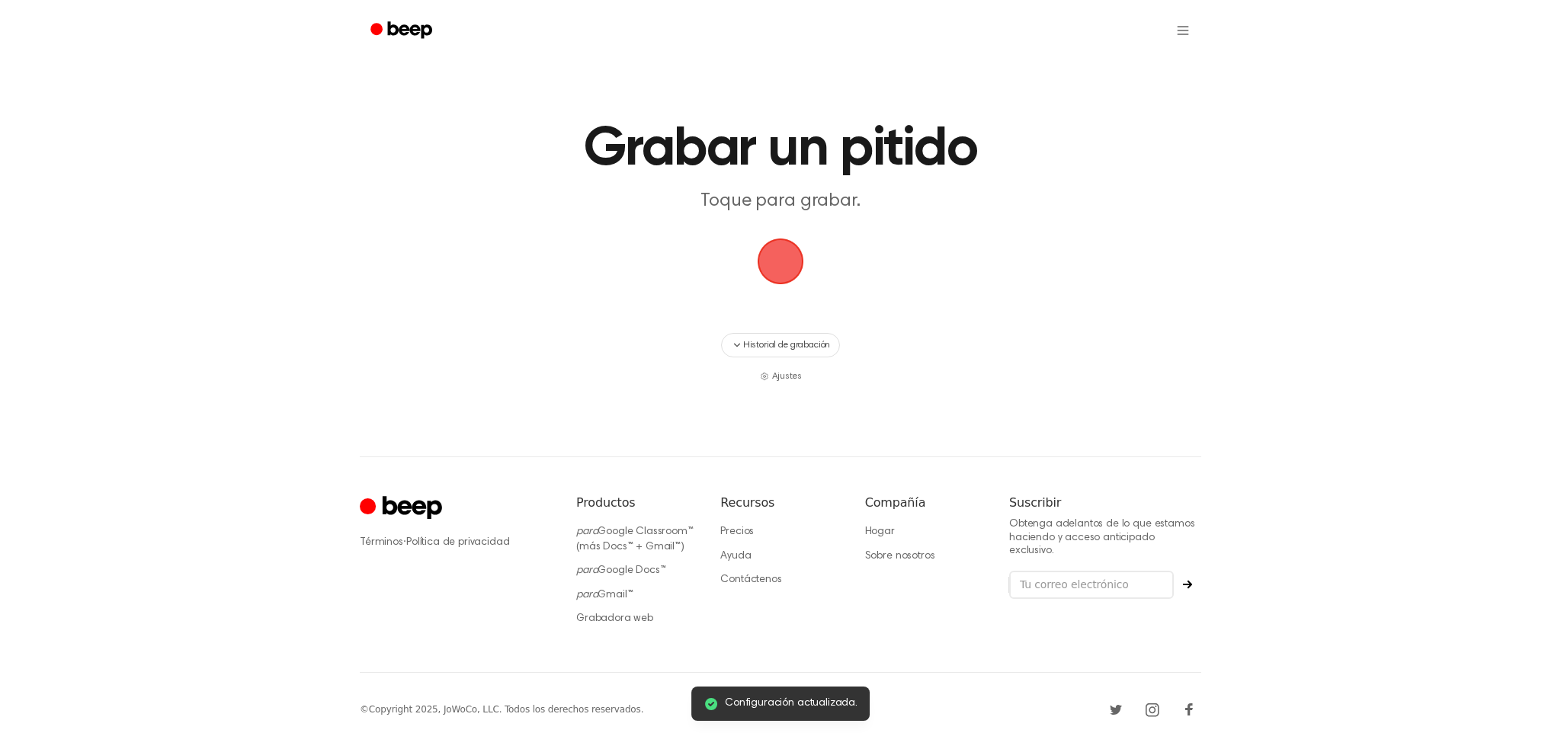
click at [777, 277] on span "button" at bounding box center [780, 261] width 85 height 85
click at [777, 277] on span "button" at bounding box center [780, 261] width 80 height 80
click at [777, 277] on span "button" at bounding box center [780, 261] width 69 height 69
click at [777, 277] on span "button" at bounding box center [780, 261] width 82 height 82
click at [777, 277] on span "button" at bounding box center [780, 261] width 85 height 85
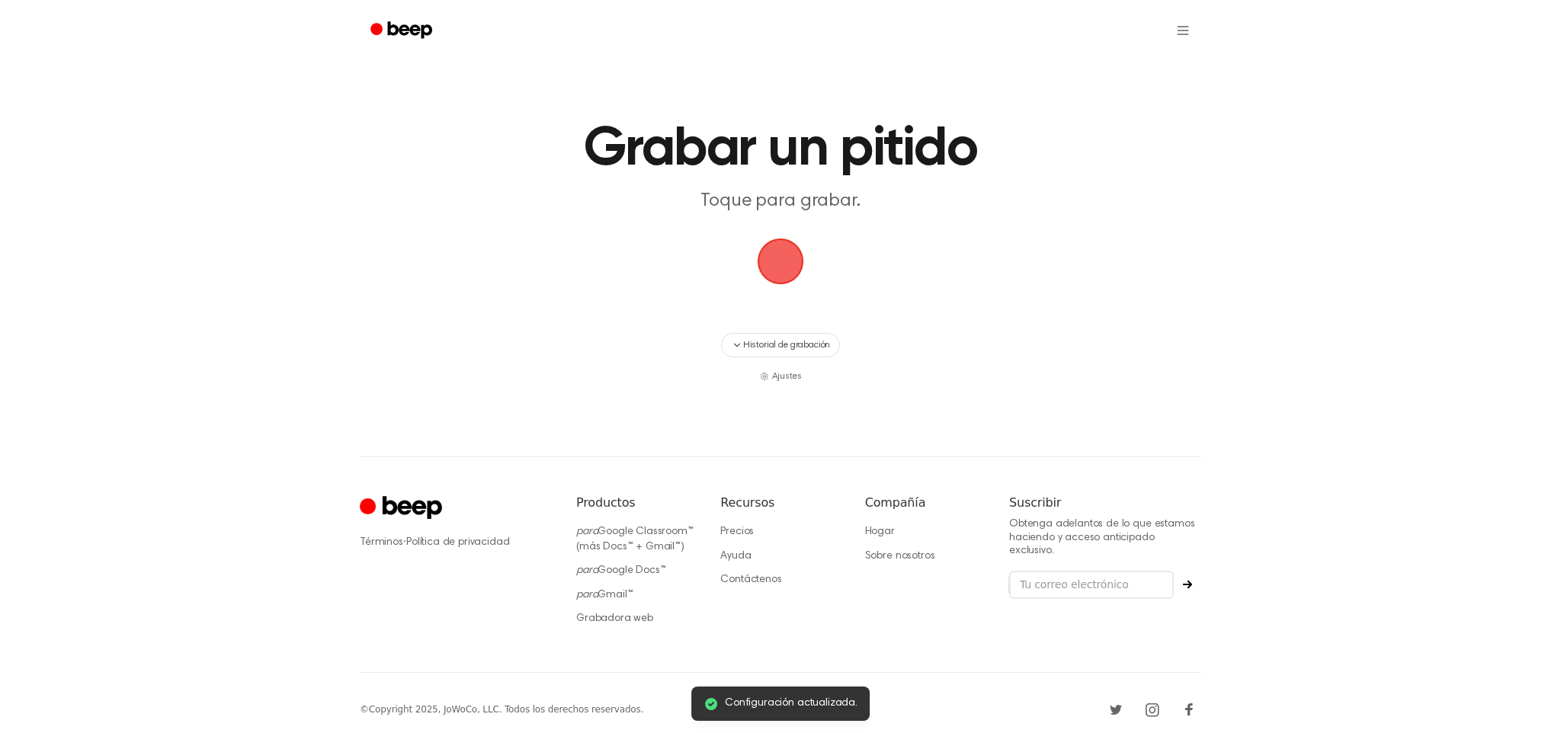
click at [777, 278] on span "button" at bounding box center [780, 261] width 69 height 69
click at [777, 278] on span "button" at bounding box center [780, 261] width 85 height 85
click at [777, 278] on span "button" at bounding box center [781, 262] width 82 height 82
click at [777, 278] on span "button" at bounding box center [780, 261] width 84 height 84
click at [777, 278] on span "button" at bounding box center [780, 261] width 81 height 81
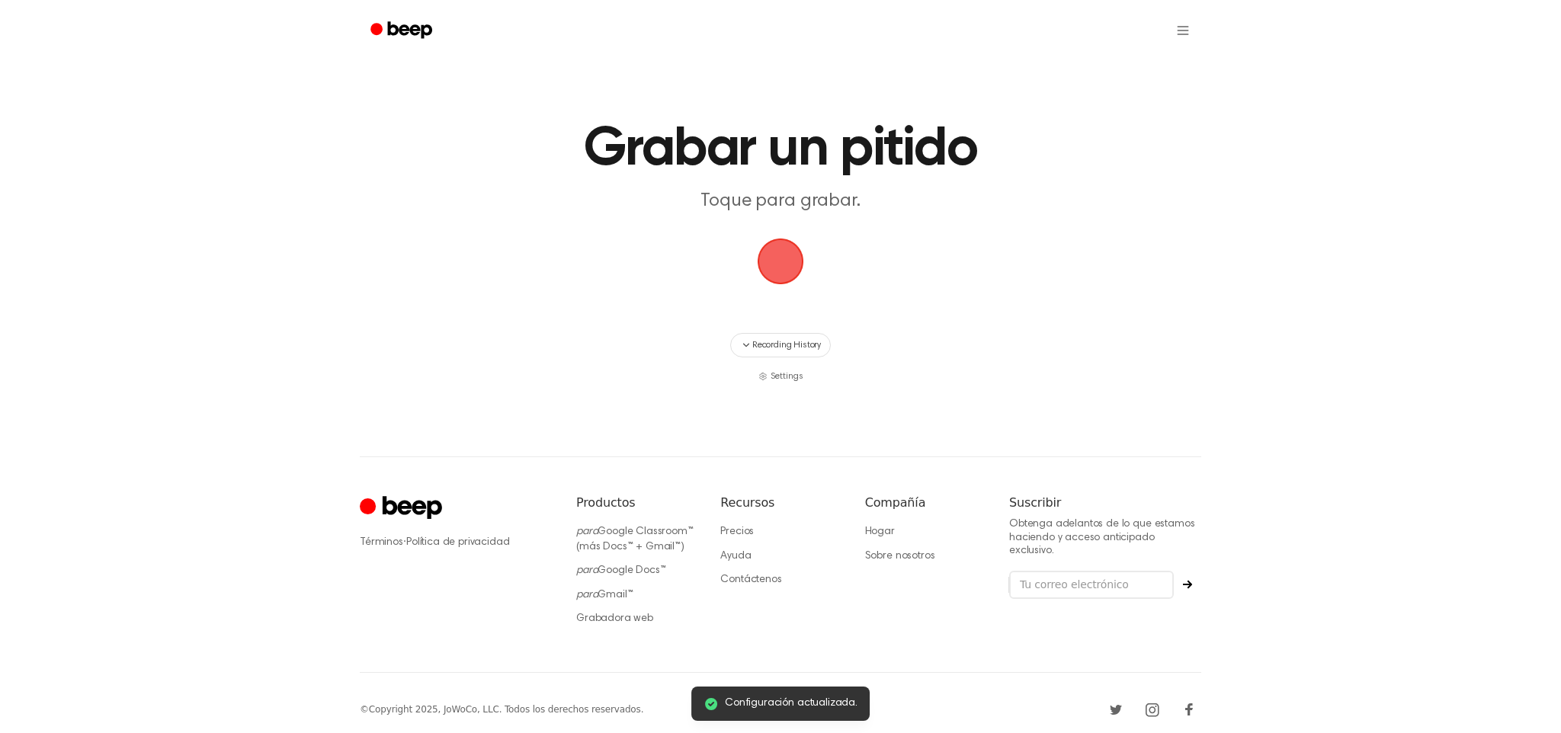
click at [777, 278] on span "button" at bounding box center [780, 261] width 81 height 81
click at [777, 278] on span "button" at bounding box center [780, 261] width 71 height 71
click at [777, 278] on span "button" at bounding box center [780, 261] width 85 height 85
click at [776, 354] on button "Historial de grabación" at bounding box center [780, 345] width 119 height 24
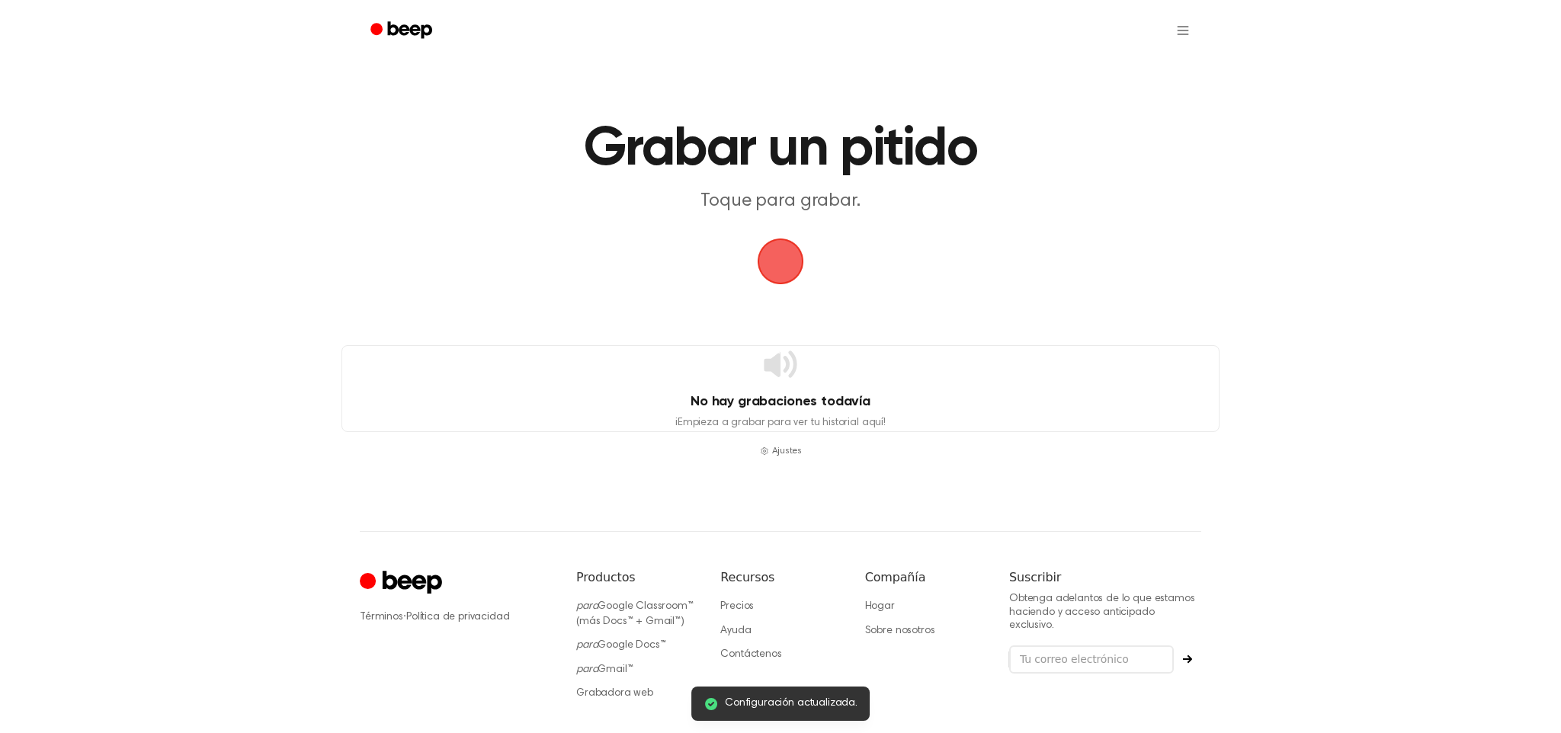
click at [789, 395] on font "No hay grabaciones todavía" at bounding box center [780, 402] width 180 height 14
click at [779, 381] on icon at bounding box center [780, 364] width 37 height 37
click at [797, 287] on span "button" at bounding box center [781, 262] width 82 height 82
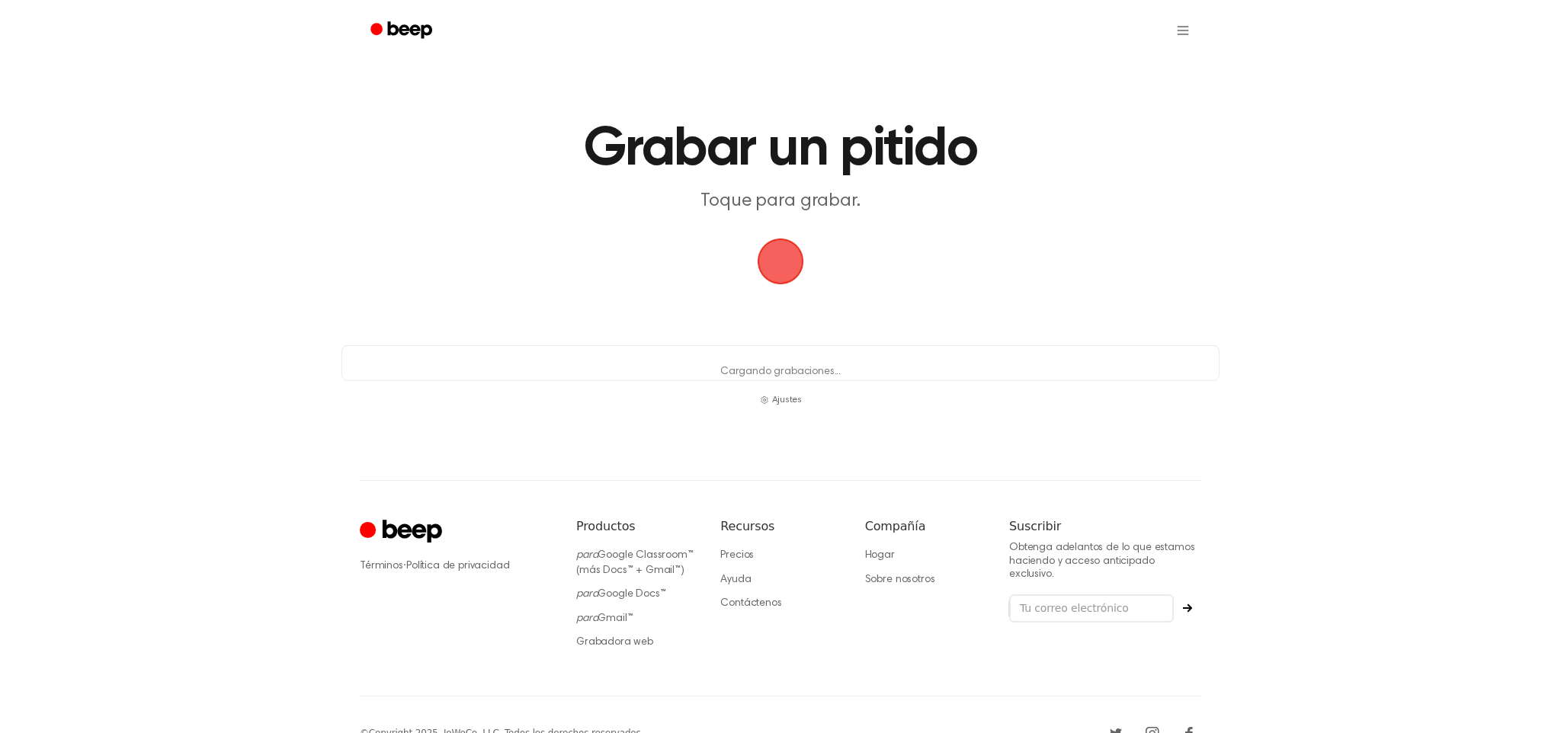
click at [764, 248] on span "button" at bounding box center [780, 261] width 80 height 80
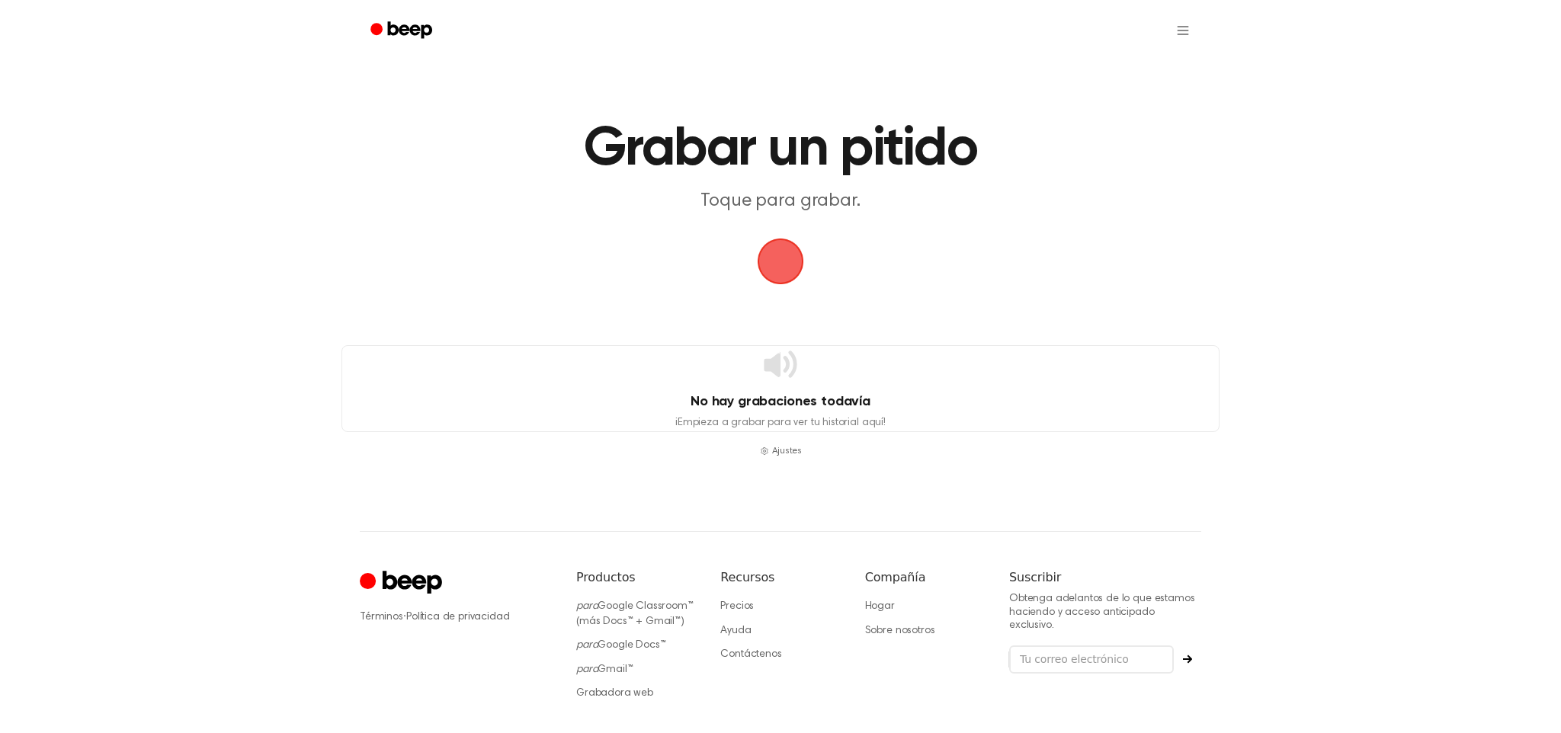
drag, startPoint x: 769, startPoint y: 205, endPoint x: 794, endPoint y: 271, distance: 70.9
click at [769, 205] on font "Toque para grabar." at bounding box center [779, 201] width 159 height 18
click at [801, 277] on span "button" at bounding box center [780, 261] width 56 height 56
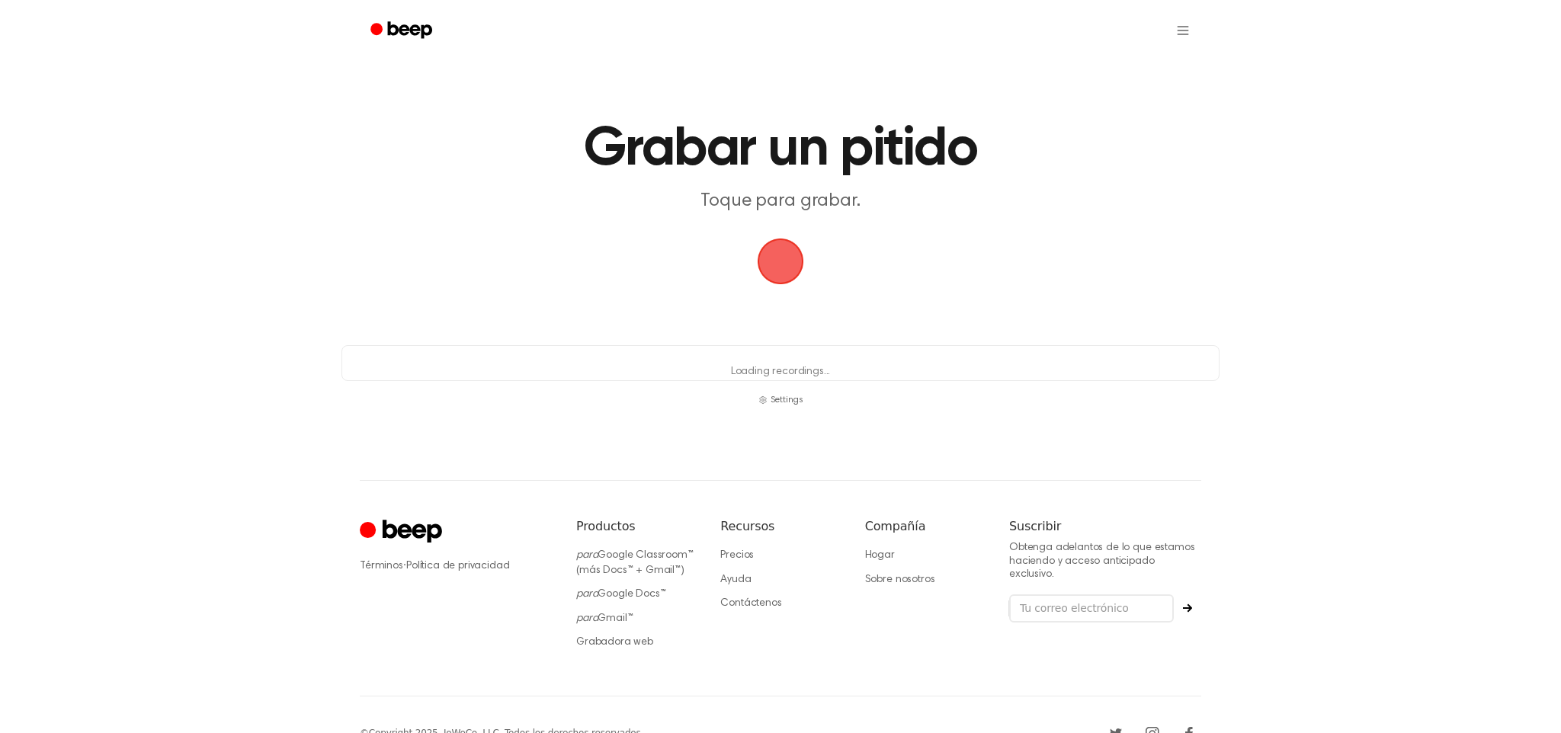
click at [761, 271] on span "button" at bounding box center [780, 261] width 85 height 85
click at [812, 273] on span "button" at bounding box center [780, 261] width 85 height 85
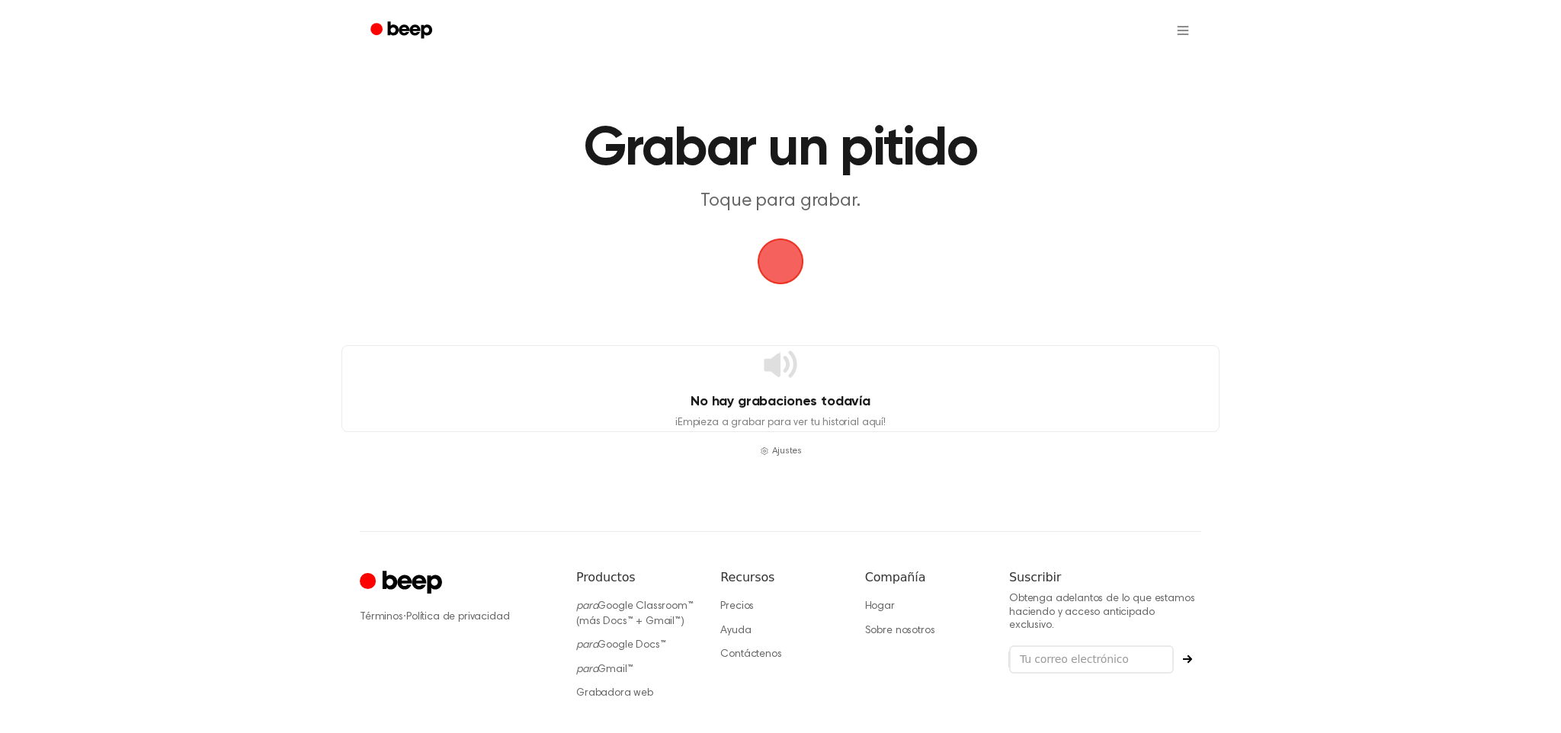
click at [779, 269] on span "button" at bounding box center [780, 261] width 85 height 85
click at [749, 609] on font "Precios" at bounding box center [737, 606] width 34 height 11
